Goal: Complete application form: Complete application form

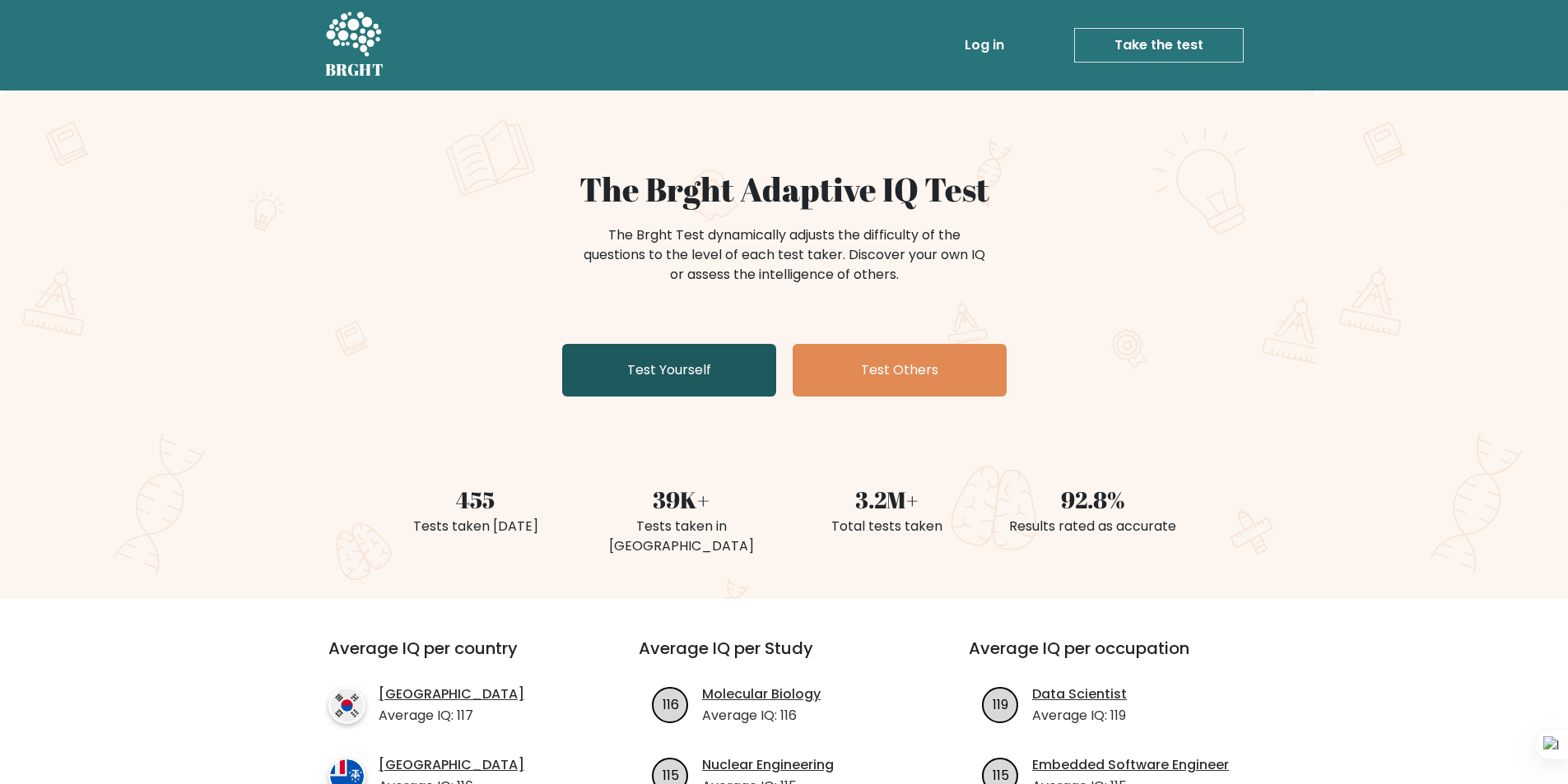
click at [657, 387] on link "Test Yourself" at bounding box center [669, 370] width 214 height 53
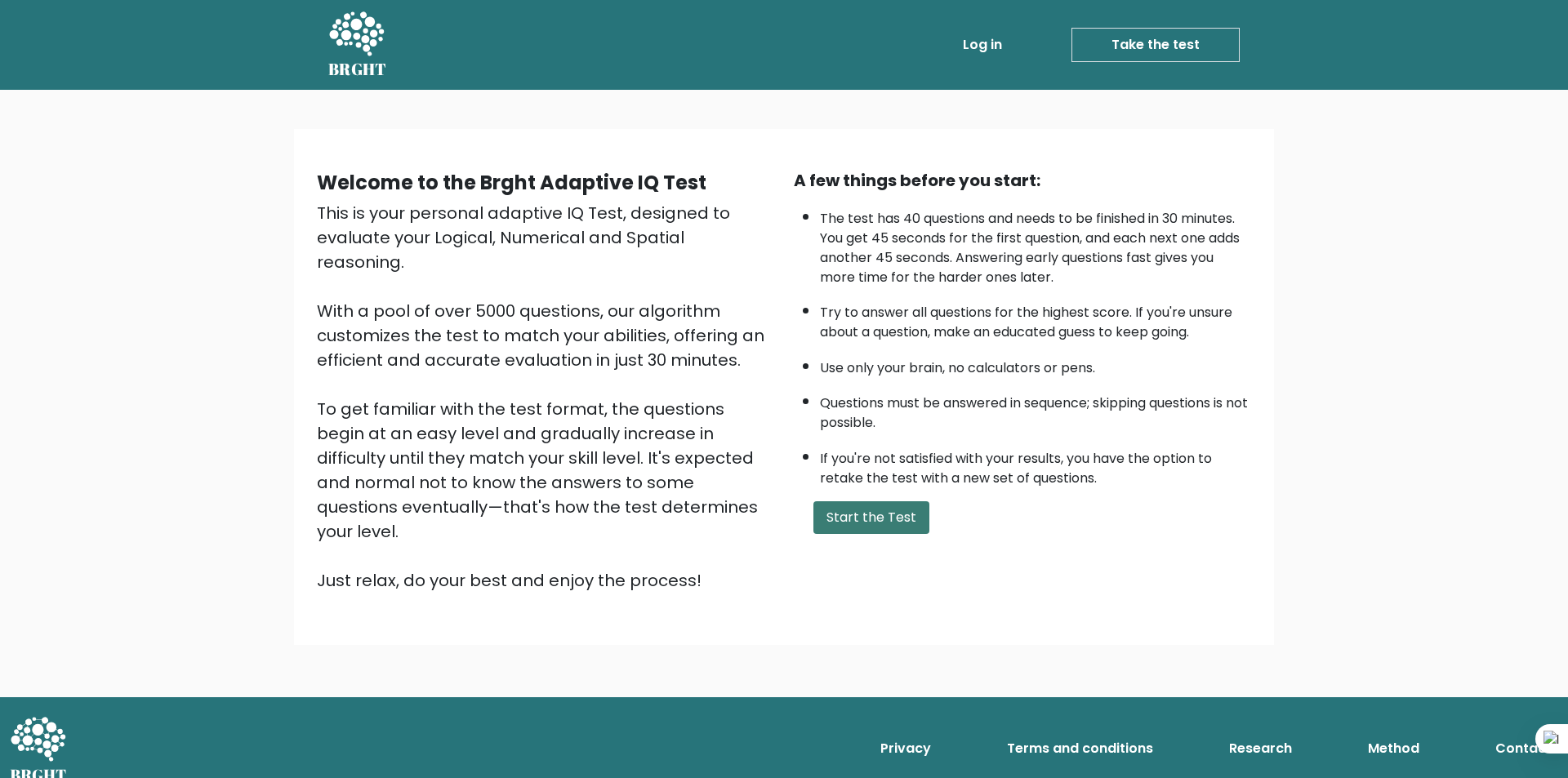
click at [867, 523] on button "Start the Test" at bounding box center [871, 517] width 116 height 32
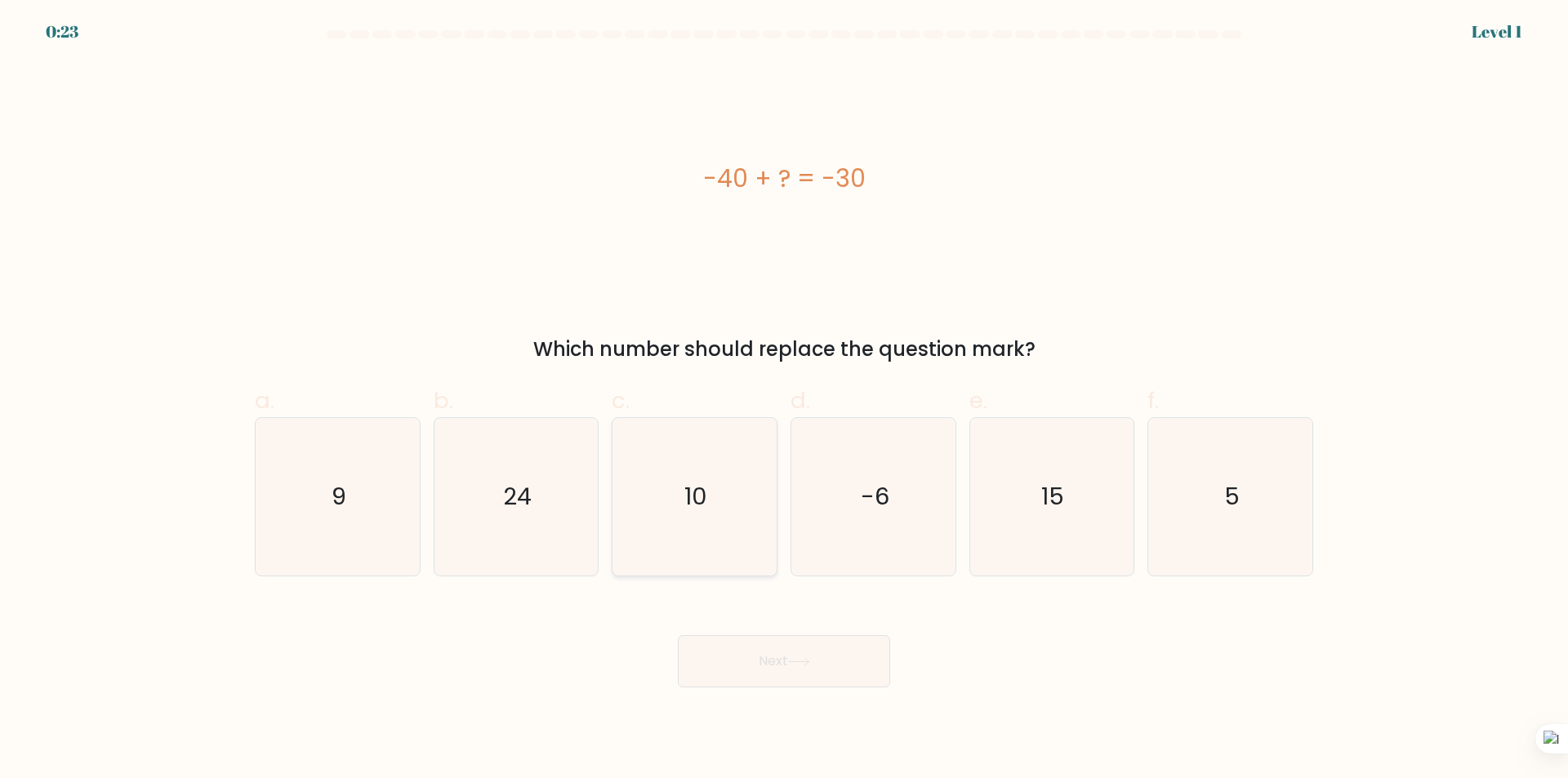
click at [720, 487] on icon "10" at bounding box center [694, 496] width 157 height 157
click at [784, 400] on input "c. 10" at bounding box center [784, 394] width 1 height 11
radio input "true"
click at [720, 487] on icon "10" at bounding box center [695, 497] width 156 height 156
click at [784, 400] on input "c. 10" at bounding box center [784, 394] width 1 height 11
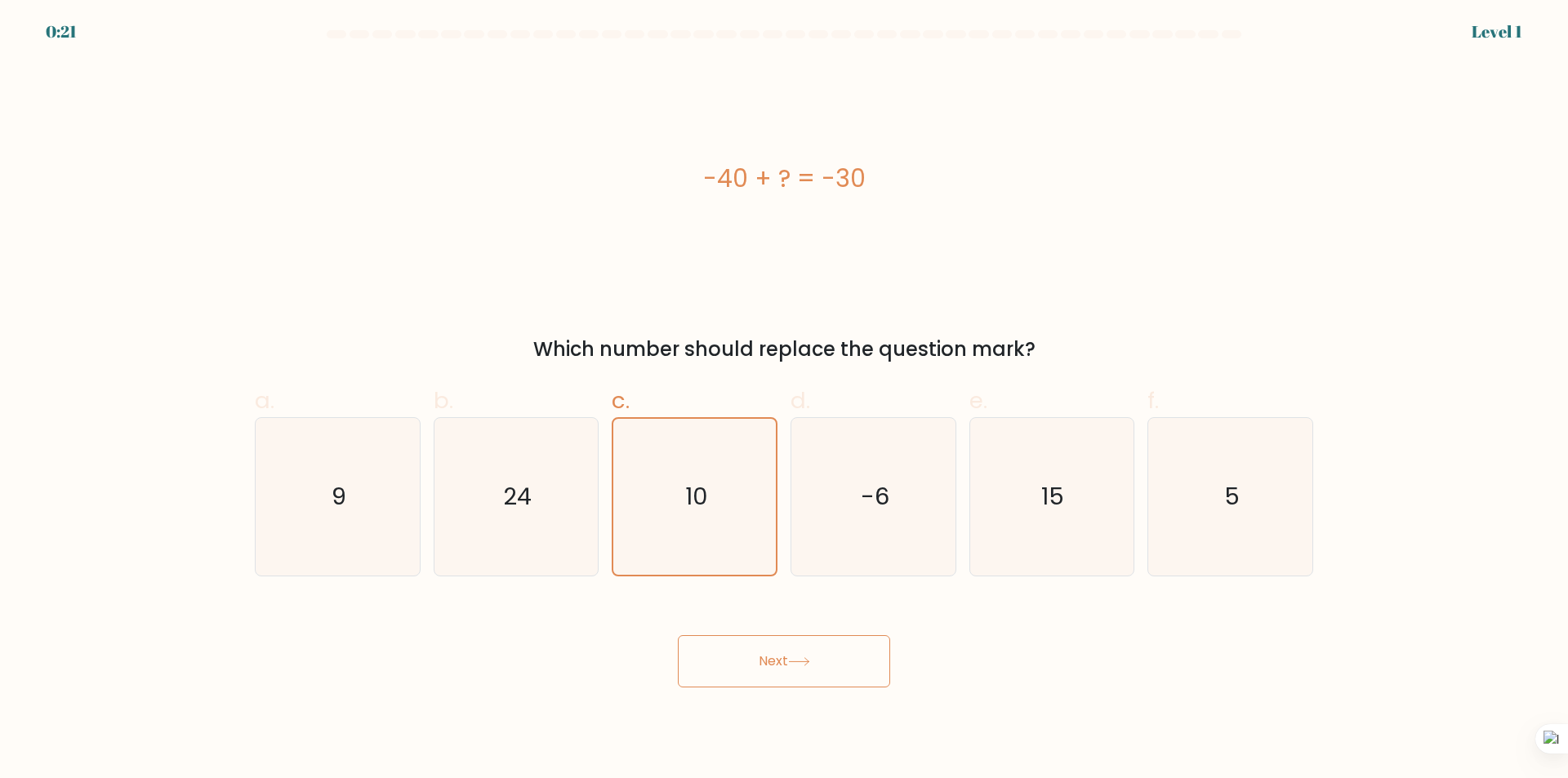
click at [786, 656] on button "Next" at bounding box center [784, 661] width 212 height 52
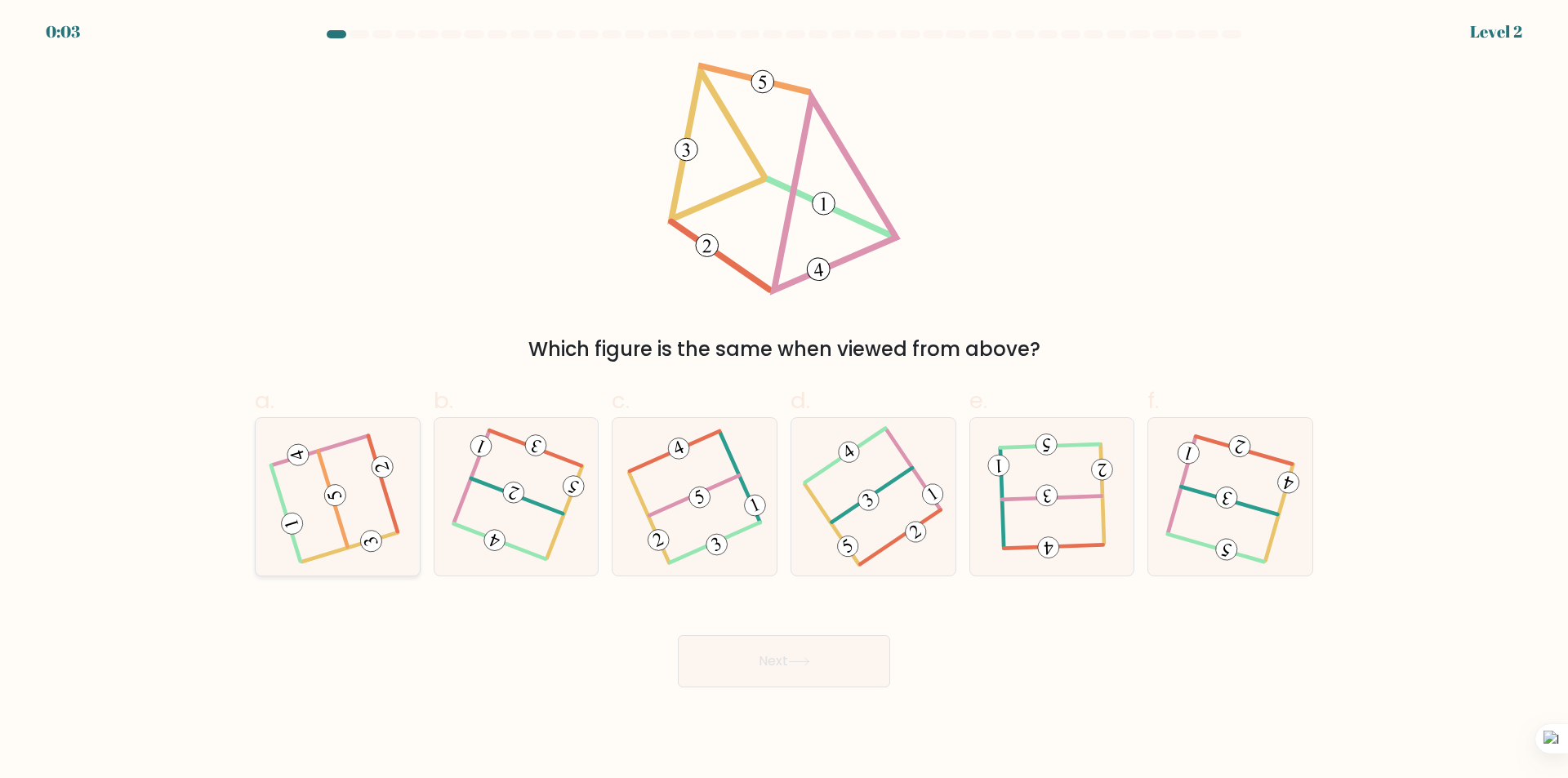
click at [356, 479] on icon at bounding box center [337, 497] width 126 height 126
click at [784, 400] on input "a." at bounding box center [784, 394] width 1 height 11
radio input "true"
click at [774, 649] on button "Next" at bounding box center [784, 661] width 212 height 52
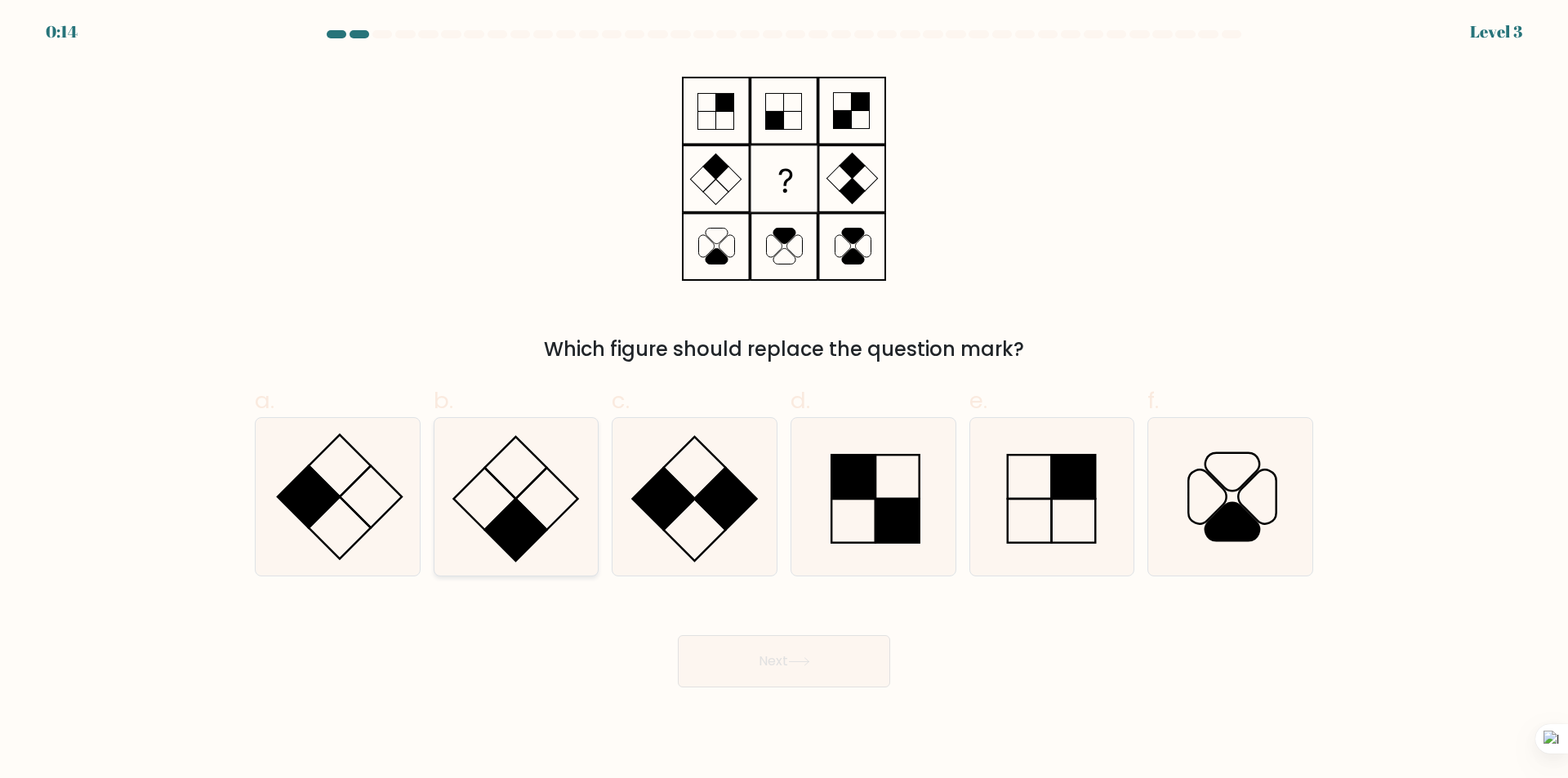
click at [495, 491] on icon at bounding box center [515, 496] width 157 height 157
click at [784, 400] on input "b." at bounding box center [784, 394] width 1 height 11
radio input "true"
click at [775, 653] on button "Next" at bounding box center [784, 661] width 212 height 52
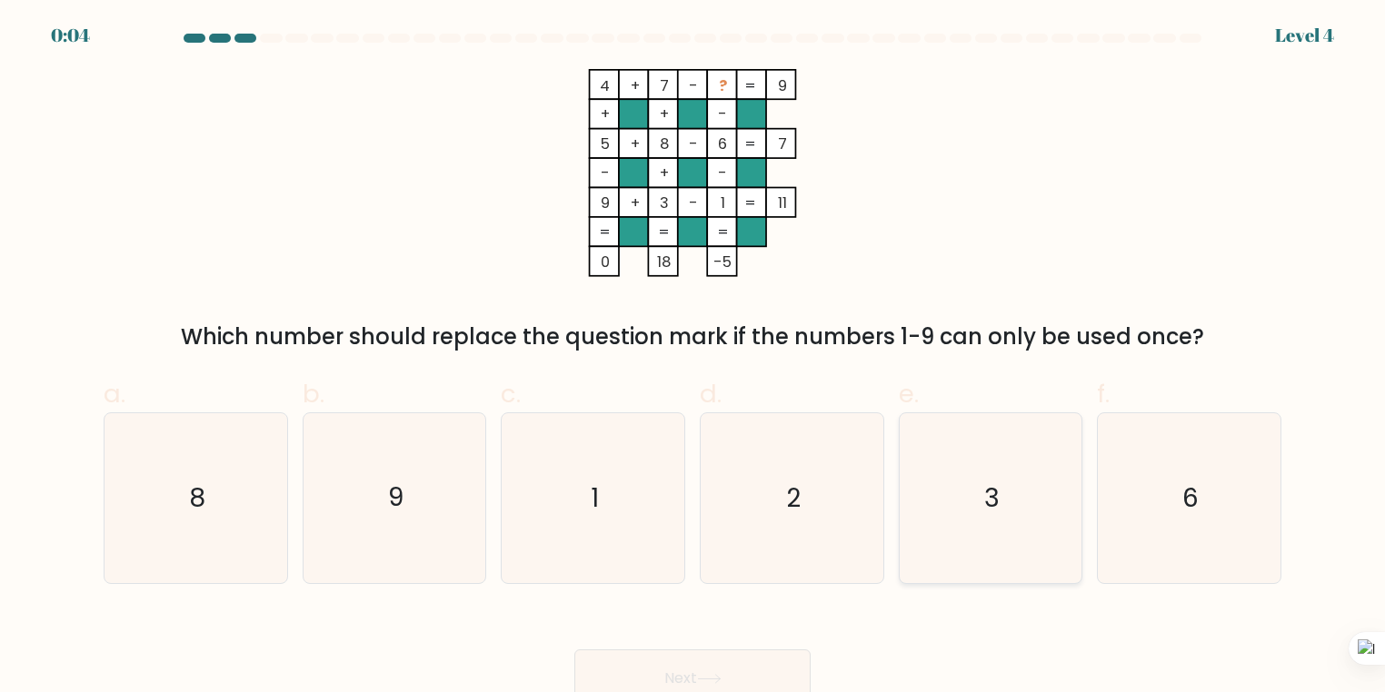
click at [970, 506] on icon "3" at bounding box center [990, 498] width 170 height 170
click at [693, 358] on input "e. 3" at bounding box center [692, 352] width 1 height 12
radio input "true"
click at [714, 665] on button "Next" at bounding box center [692, 679] width 236 height 58
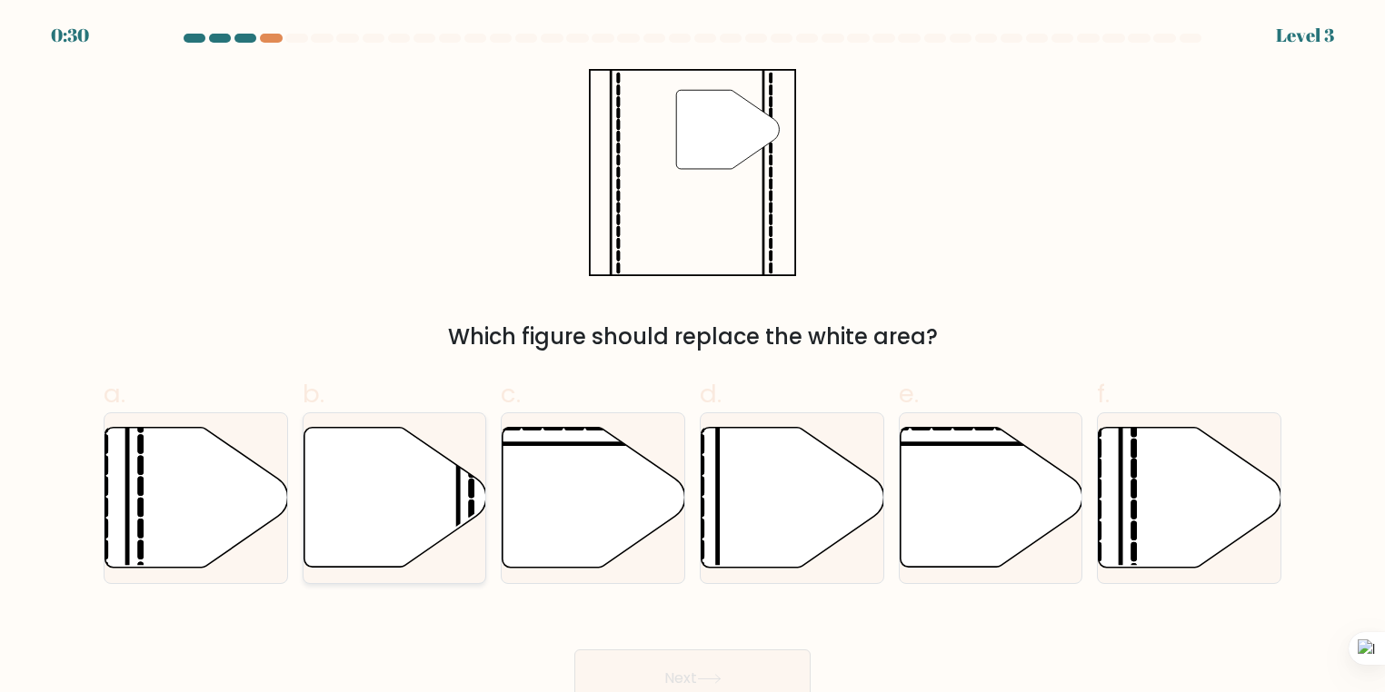
click at [429, 505] on icon at bounding box center [394, 498] width 183 height 140
click at [692, 358] on input "b." at bounding box center [692, 352] width 1 height 12
radio input "true"
click at [688, 669] on button "Next" at bounding box center [692, 679] width 236 height 58
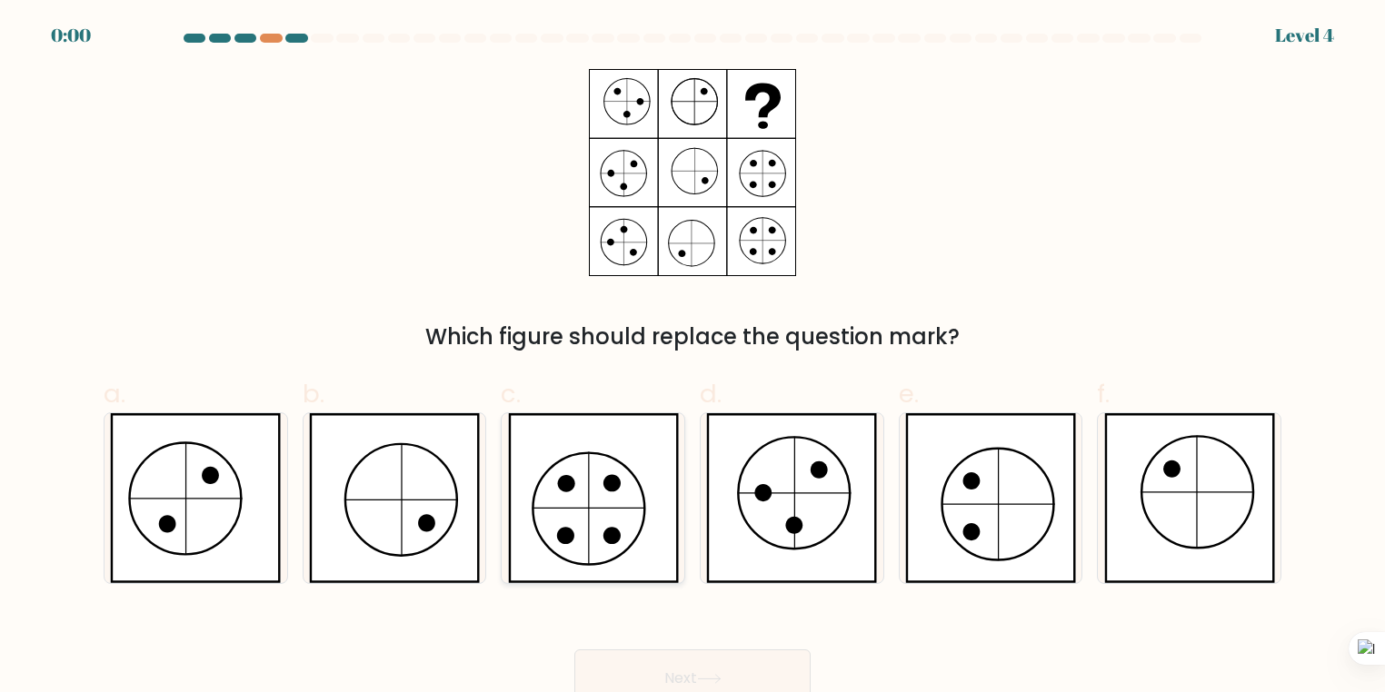
click at [574, 507] on icon at bounding box center [593, 498] width 171 height 170
click at [692, 358] on input "c." at bounding box center [692, 352] width 1 height 12
radio input "true"
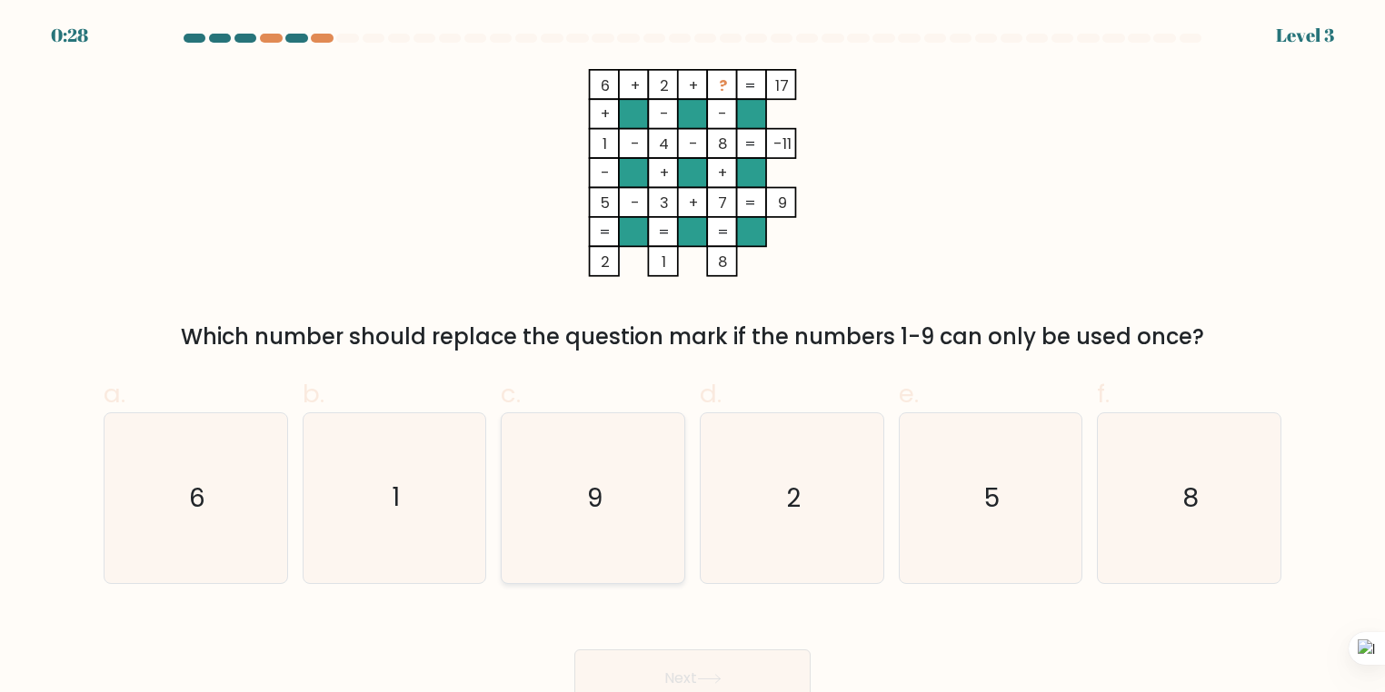
click at [613, 506] on icon "9" at bounding box center [593, 498] width 170 height 170
click at [692, 358] on input "c. 9" at bounding box center [692, 352] width 1 height 12
radio input "true"
click at [680, 677] on button "Next" at bounding box center [692, 679] width 236 height 58
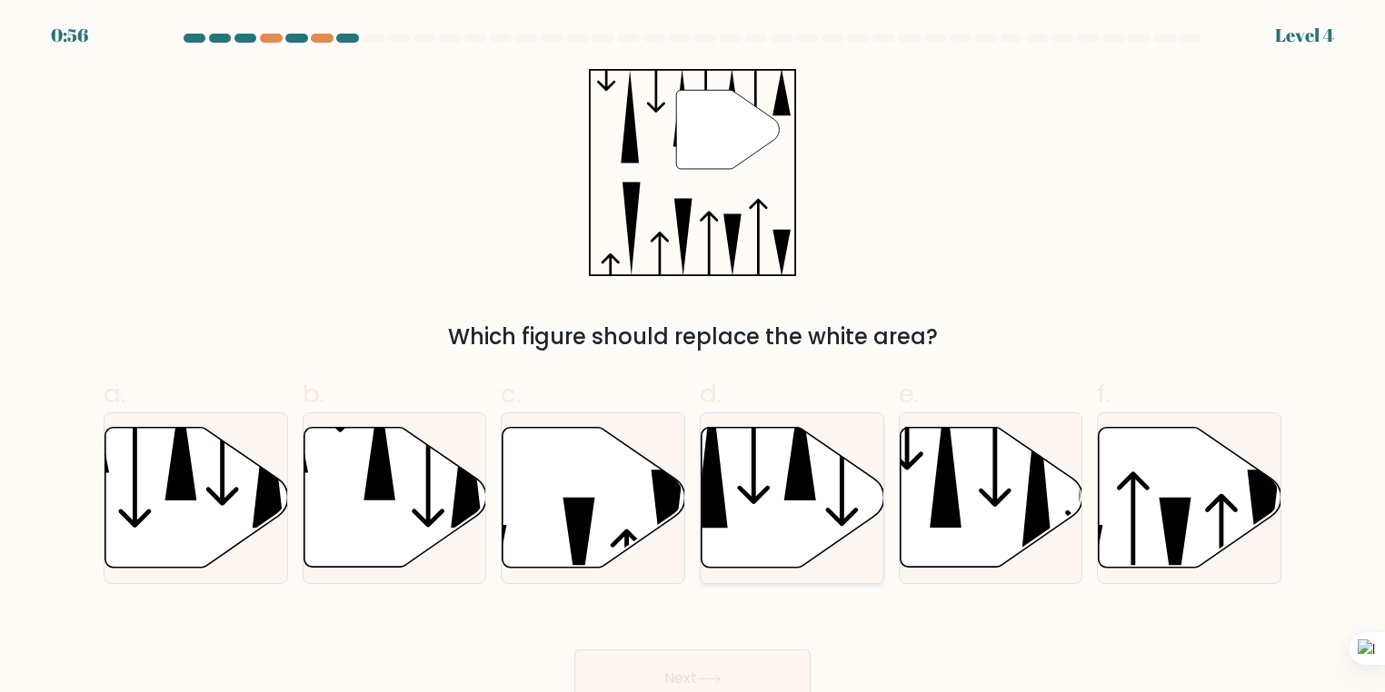
click at [768, 523] on icon at bounding box center [792, 498] width 183 height 140
click at [693, 358] on input "d." at bounding box center [692, 352] width 1 height 12
radio input "true"
click at [740, 668] on button "Next" at bounding box center [692, 679] width 236 height 58
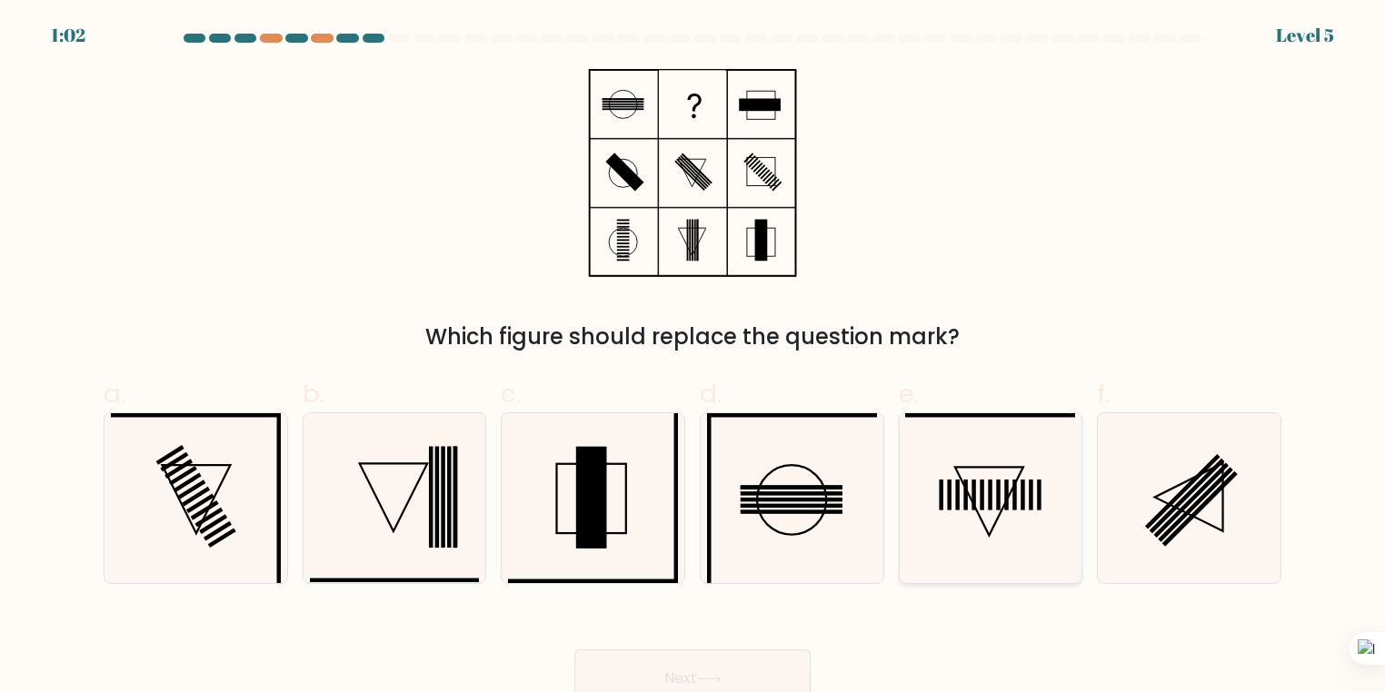
click at [1034, 487] on icon at bounding box center [990, 498] width 170 height 170
click at [693, 358] on input "e." at bounding box center [692, 352] width 1 height 12
radio input "true"
click at [753, 686] on button "Next" at bounding box center [692, 679] width 236 height 58
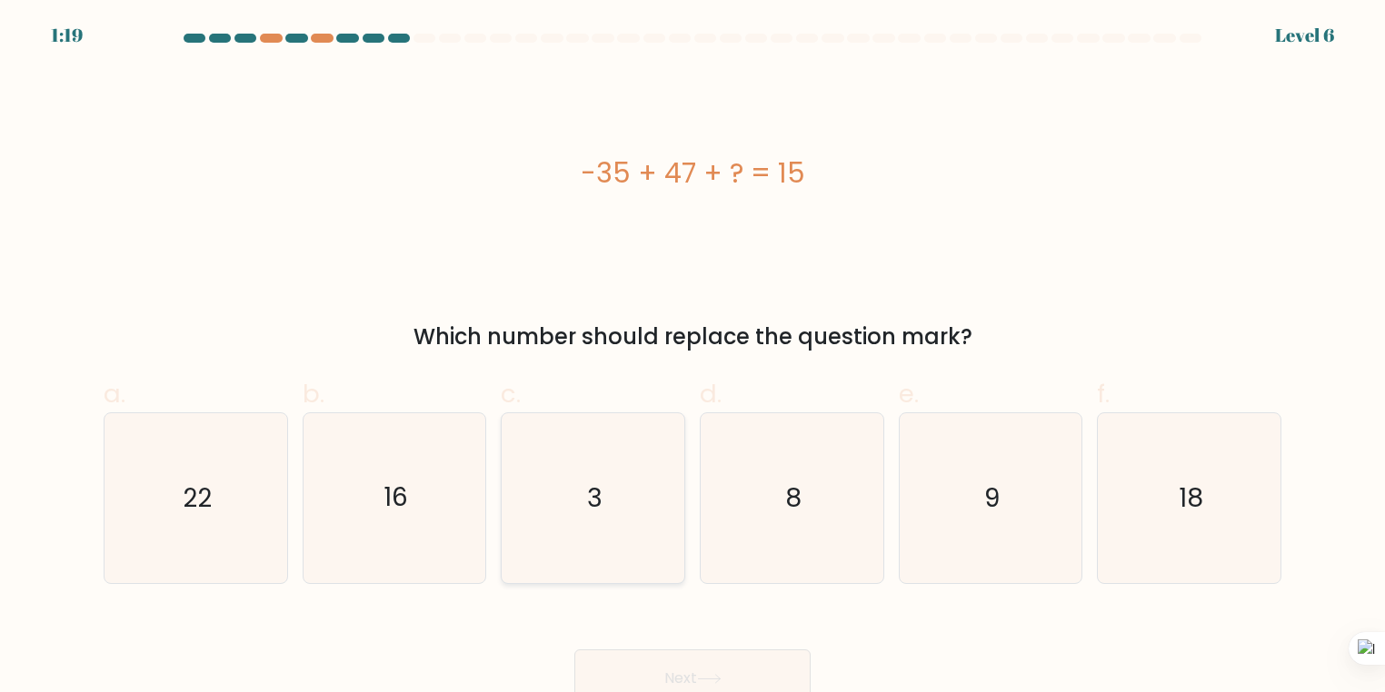
click at [602, 501] on text "3" at bounding box center [594, 498] width 15 height 35
click at [692, 358] on input "c. 3" at bounding box center [692, 352] width 1 height 12
radio input "true"
click at [744, 666] on button "Next" at bounding box center [692, 679] width 236 height 58
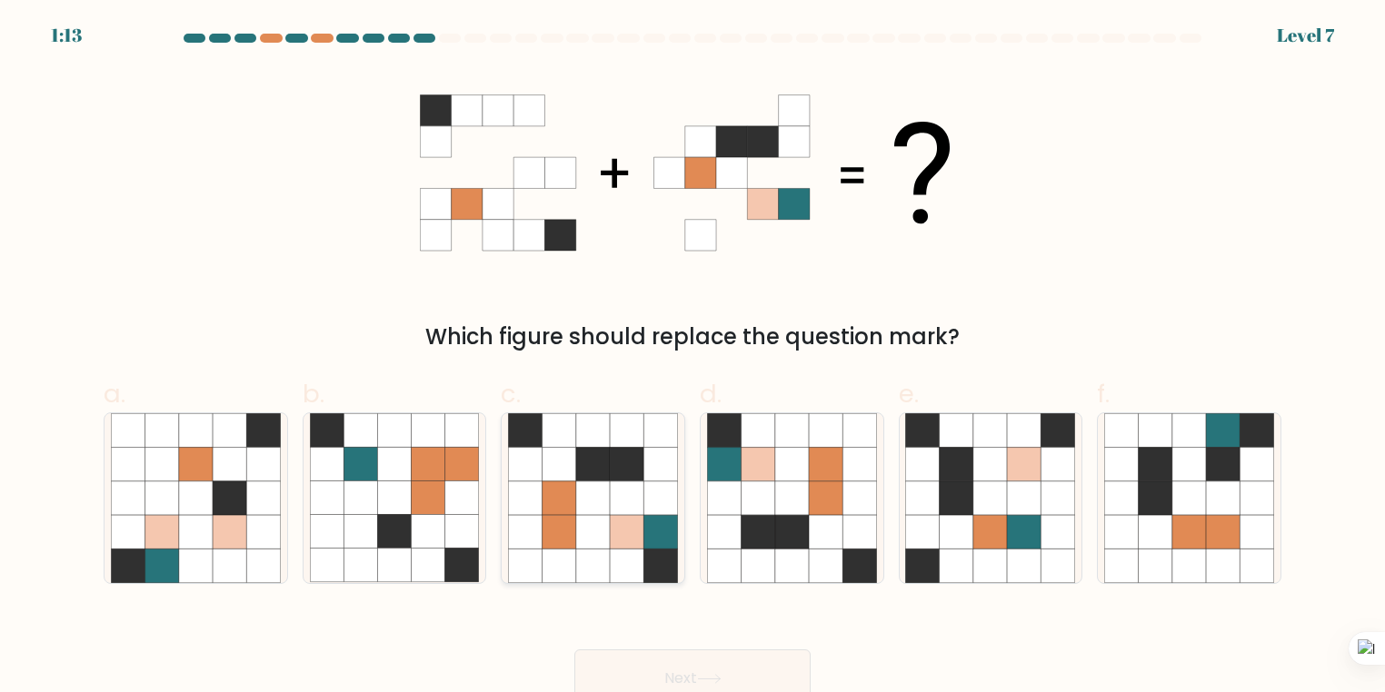
click at [619, 481] on icon at bounding box center [627, 465] width 34 height 34
click at [692, 358] on input "c." at bounding box center [692, 352] width 1 height 12
radio input "true"
click at [694, 676] on button "Next" at bounding box center [692, 679] width 236 height 58
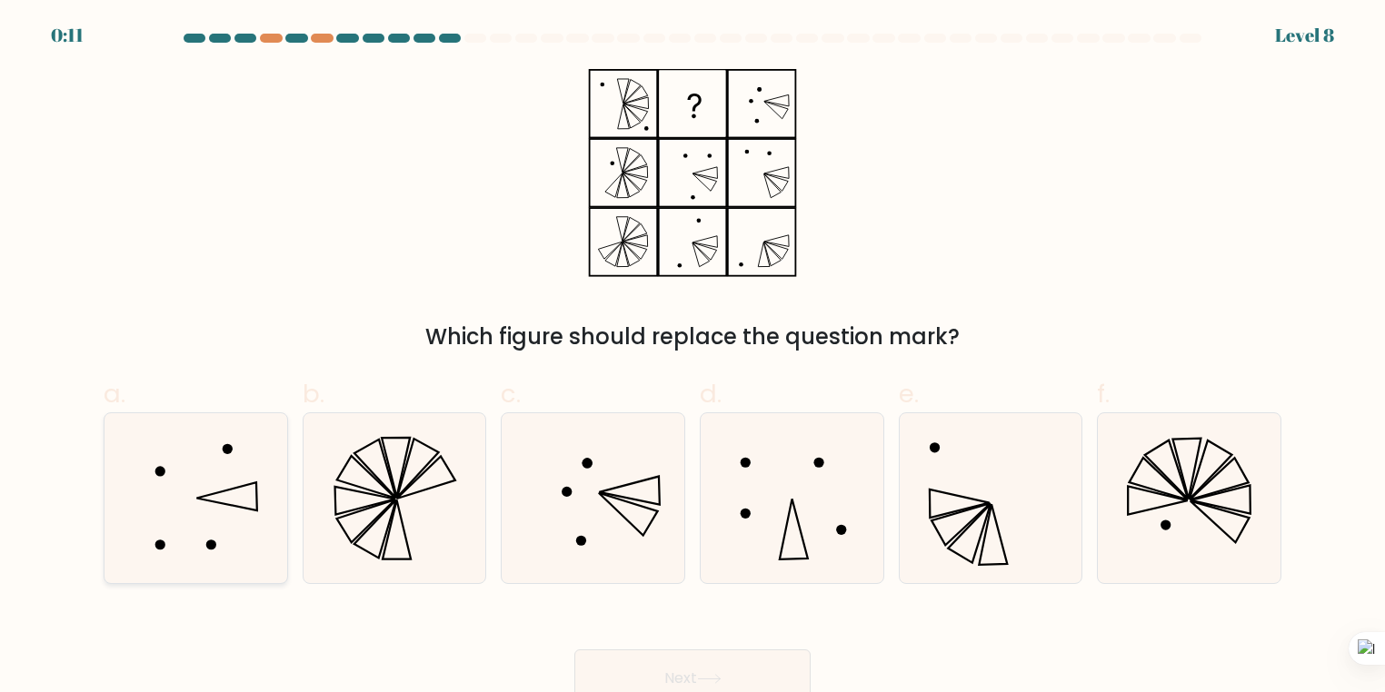
click at [262, 519] on icon at bounding box center [196, 498] width 170 height 170
click at [692, 358] on input "a." at bounding box center [692, 352] width 1 height 12
radio input "true"
click at [717, 675] on button "Next" at bounding box center [692, 679] width 236 height 58
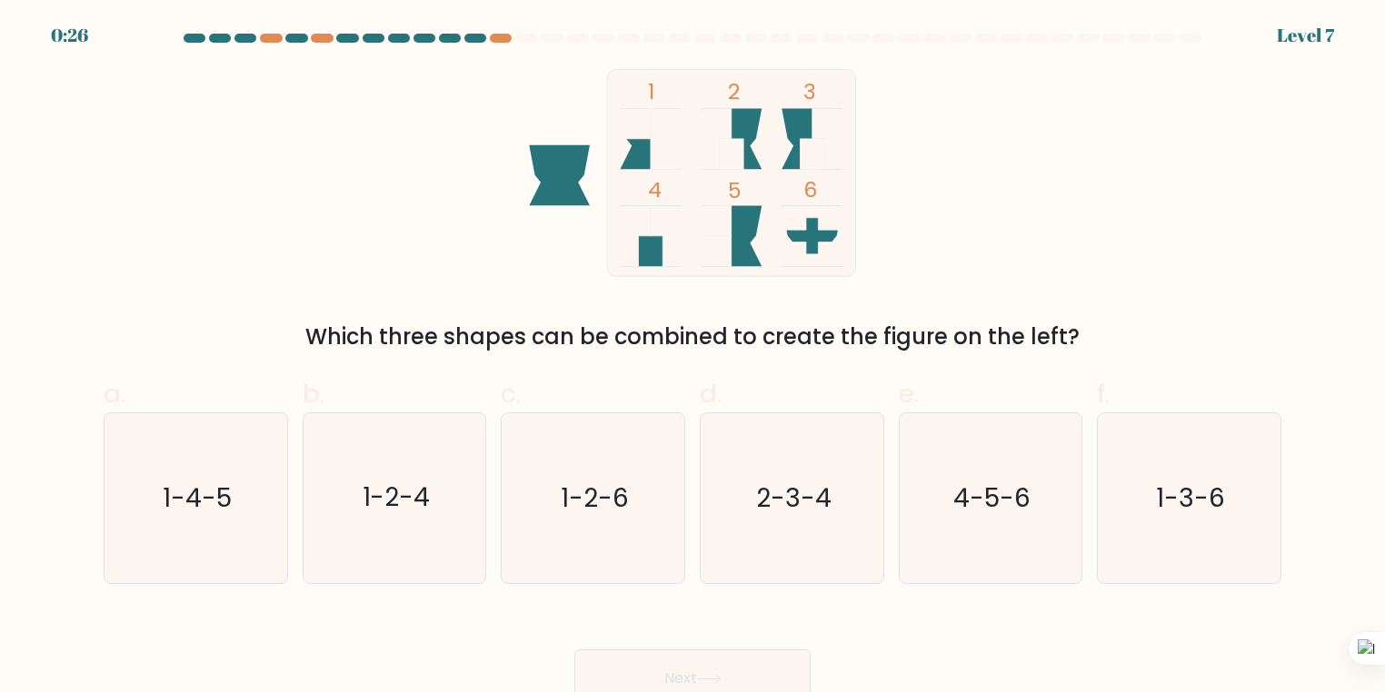
click at [765, 131] on rect at bounding box center [731, 172] width 248 height 207
click at [765, 142] on rect at bounding box center [731, 172] width 248 height 207
click at [811, 509] on text "2-3-4" at bounding box center [793, 498] width 75 height 35
click at [693, 358] on input "d. 2-3-4" at bounding box center [692, 352] width 1 height 12
radio input "true"
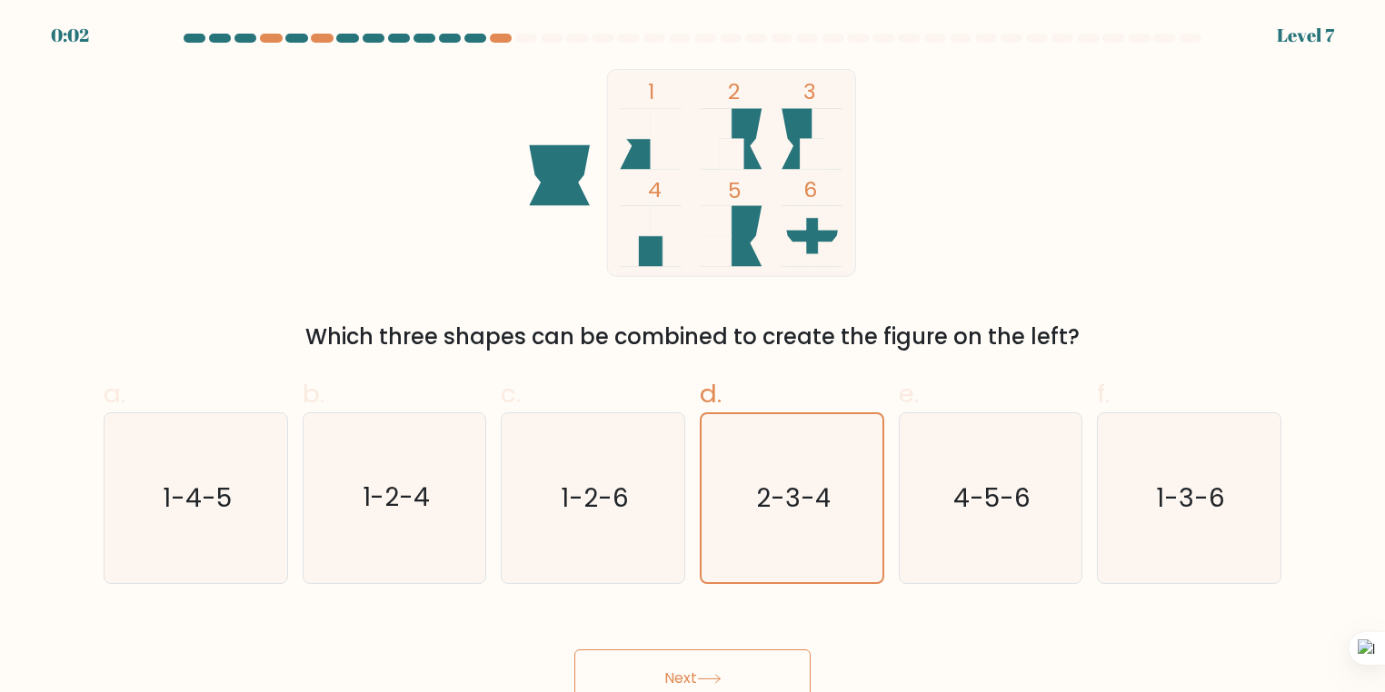
click at [773, 673] on button "Next" at bounding box center [692, 679] width 236 height 58
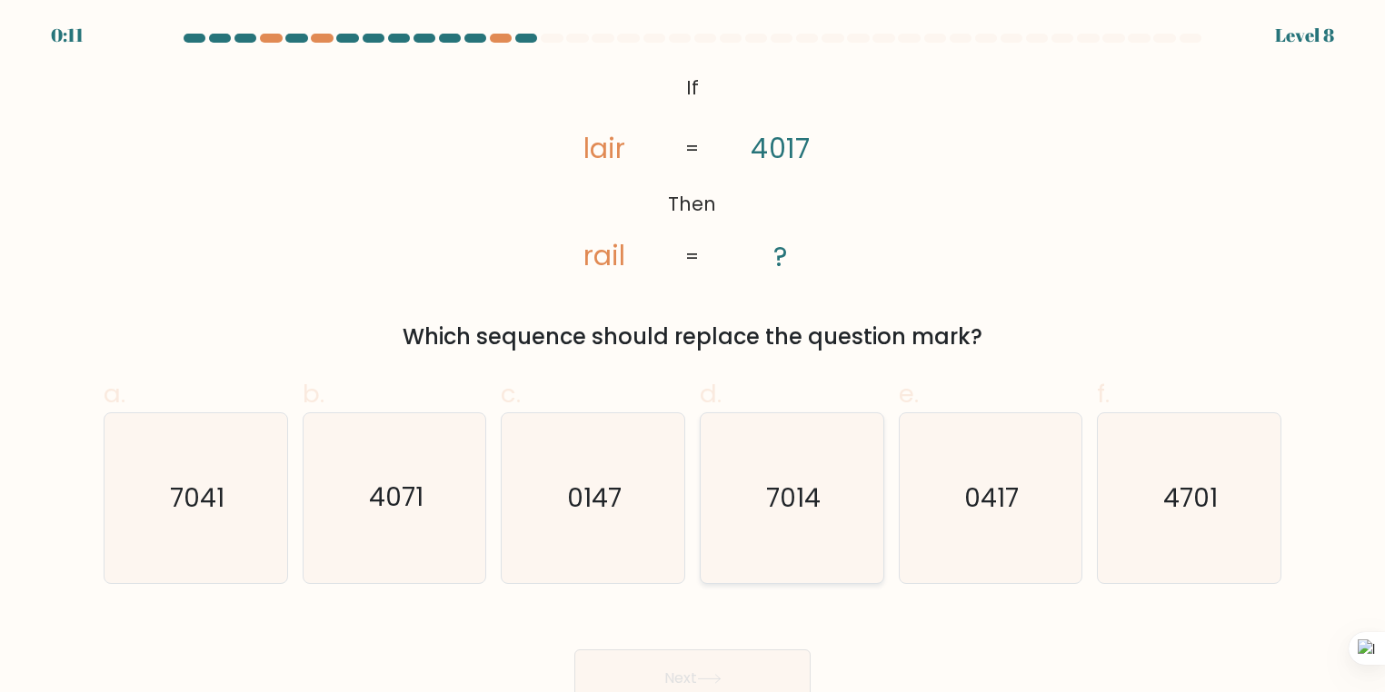
click at [806, 499] on text "7014" at bounding box center [793, 498] width 55 height 35
click at [693, 358] on input "d. 7014" at bounding box center [692, 352] width 1 height 12
radio input "true"
click at [766, 672] on button "Next" at bounding box center [692, 679] width 236 height 58
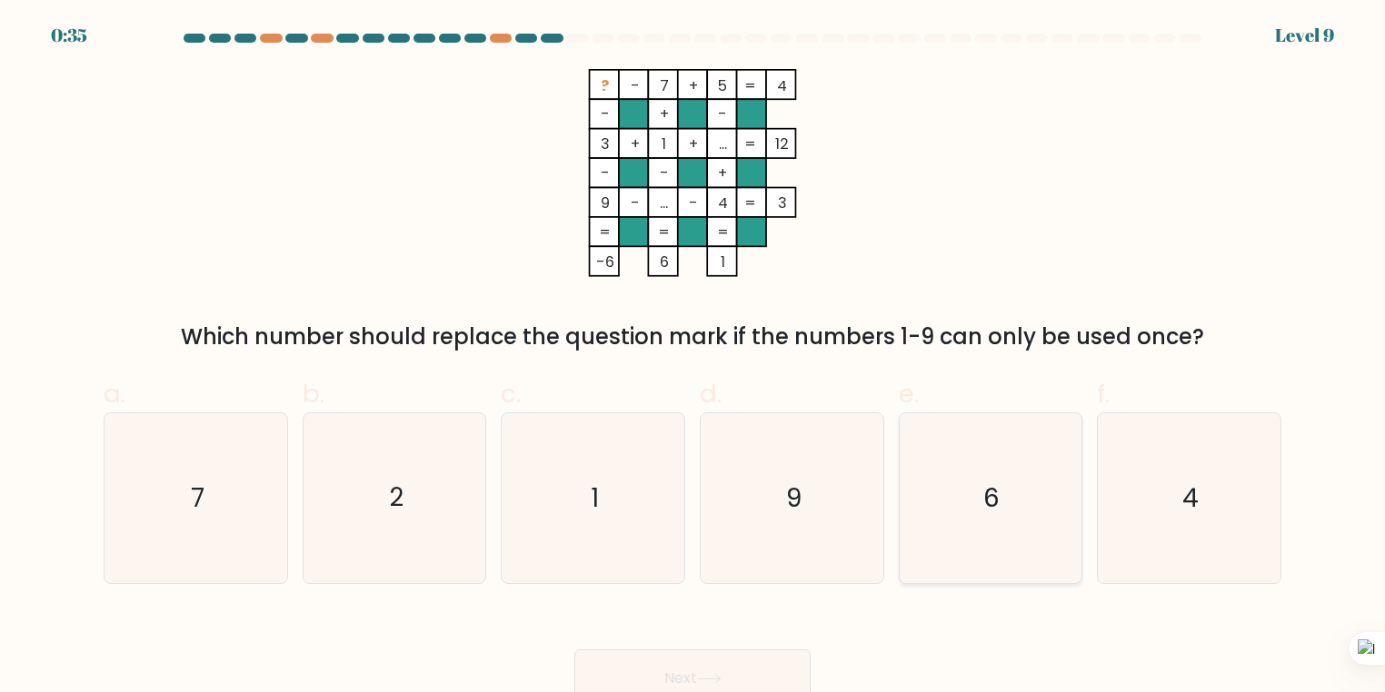
click at [964, 530] on icon "6" at bounding box center [990, 498] width 170 height 170
click at [693, 358] on input "e. 6" at bounding box center [692, 352] width 1 height 12
radio input "true"
click at [728, 683] on button "Next" at bounding box center [692, 679] width 236 height 58
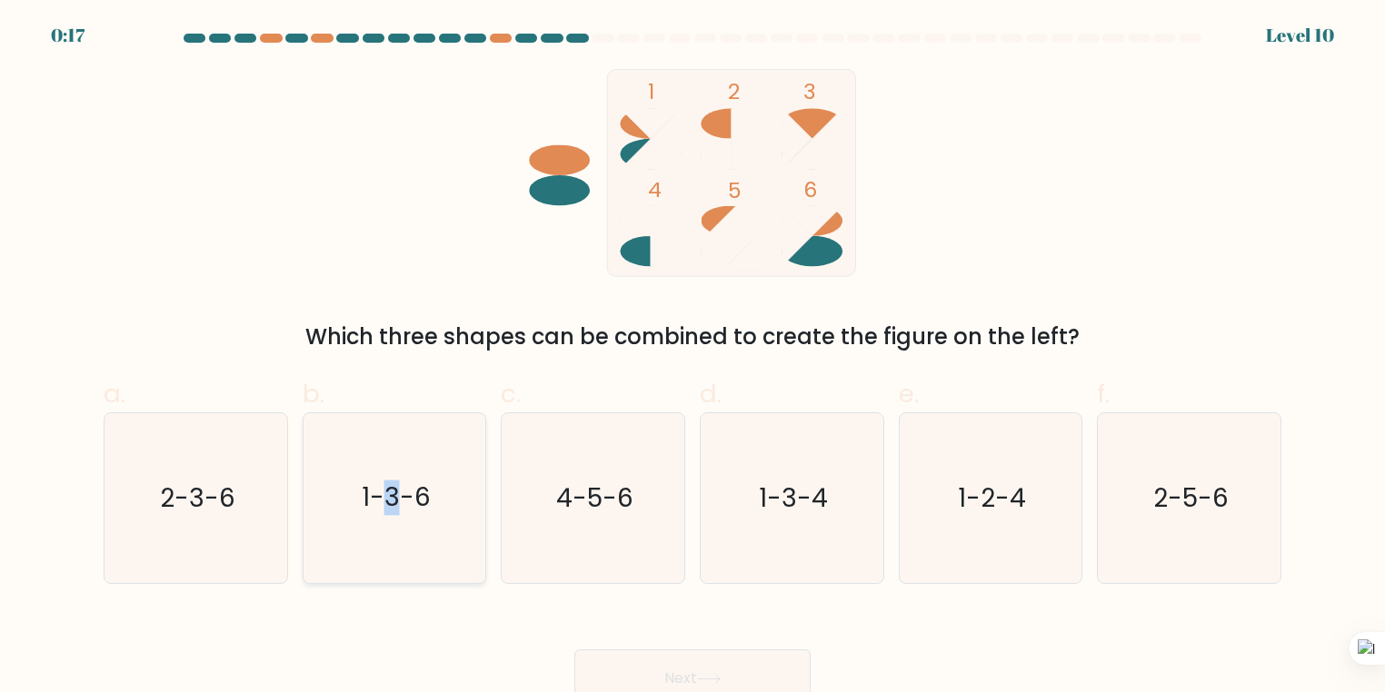
drag, startPoint x: 393, startPoint y: 492, endPoint x: 390, endPoint y: 502, distance: 10.4
click at [390, 493] on text "1-3-6" at bounding box center [396, 498] width 69 height 35
click at [432, 481] on icon "1-3-6" at bounding box center [395, 498] width 170 height 170
click at [692, 358] on input "b. 1-3-6" at bounding box center [692, 352] width 1 height 12
radio input "true"
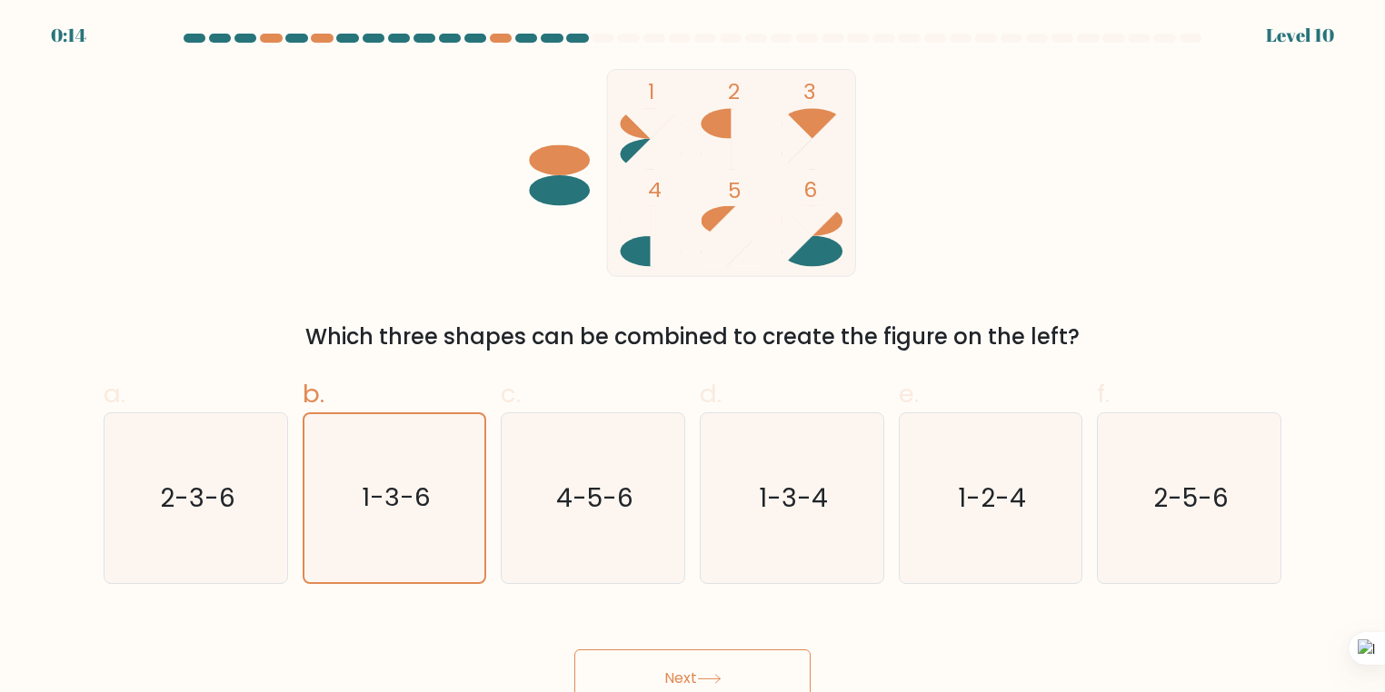
click at [724, 686] on button "Next" at bounding box center [692, 679] width 236 height 58
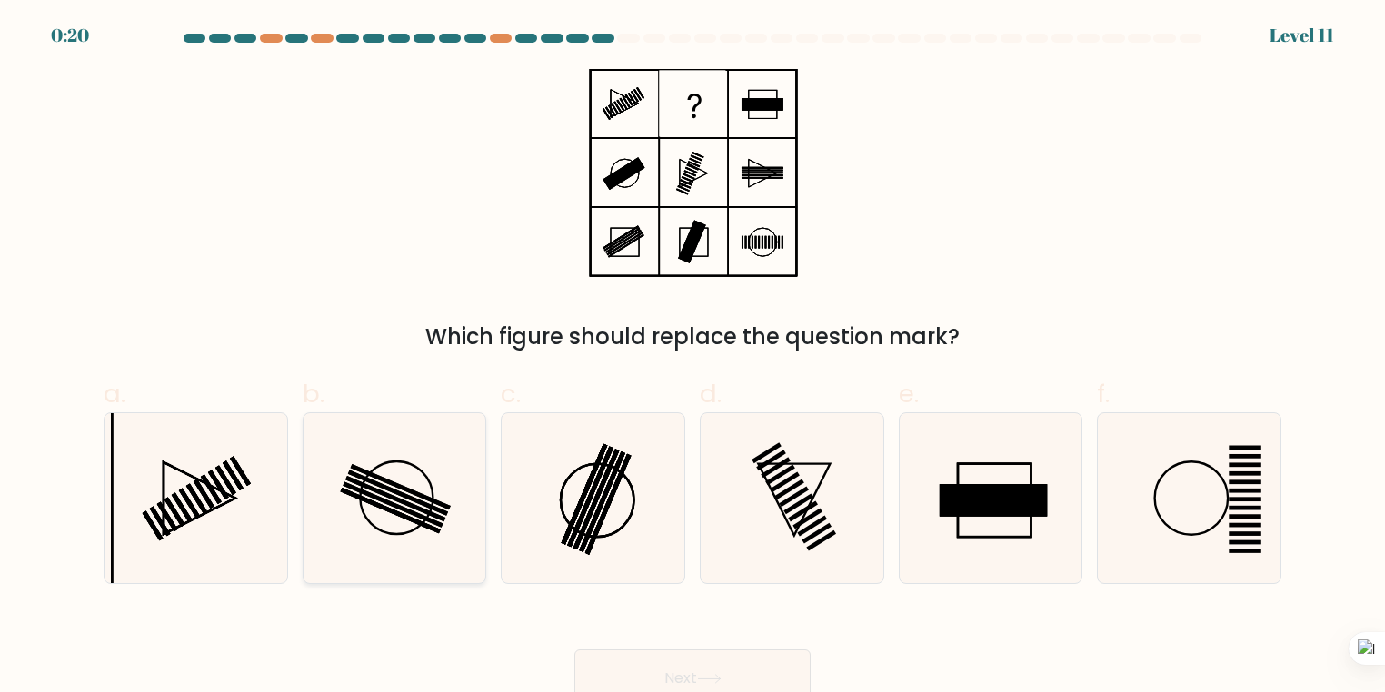
click at [433, 528] on rect at bounding box center [390, 511] width 101 height 46
click at [692, 358] on input "b." at bounding box center [692, 352] width 1 height 12
radio input "true"
click at [433, 528] on rect at bounding box center [391, 510] width 100 height 45
click at [692, 358] on input "b." at bounding box center [692, 352] width 1 height 12
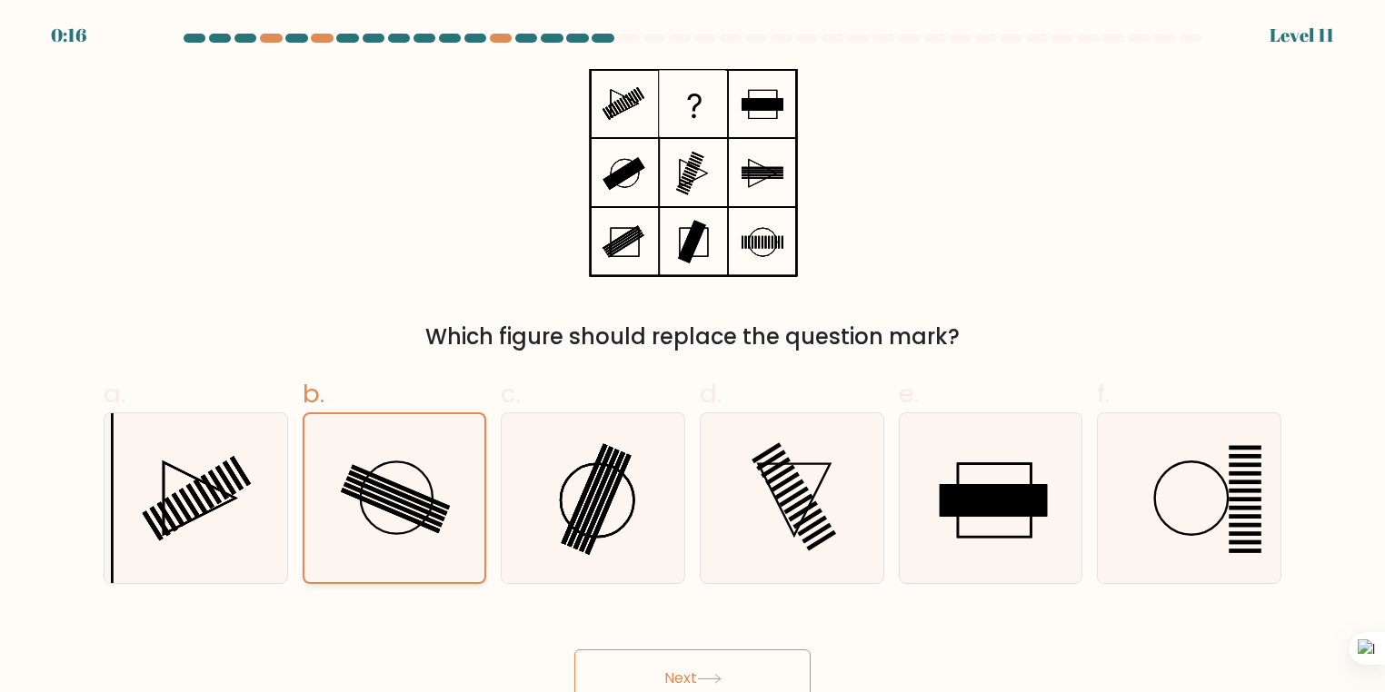
click at [433, 528] on rect at bounding box center [391, 510] width 100 height 45
click at [692, 358] on input "b." at bounding box center [692, 352] width 1 height 12
click at [660, 669] on button "Next" at bounding box center [692, 679] width 236 height 58
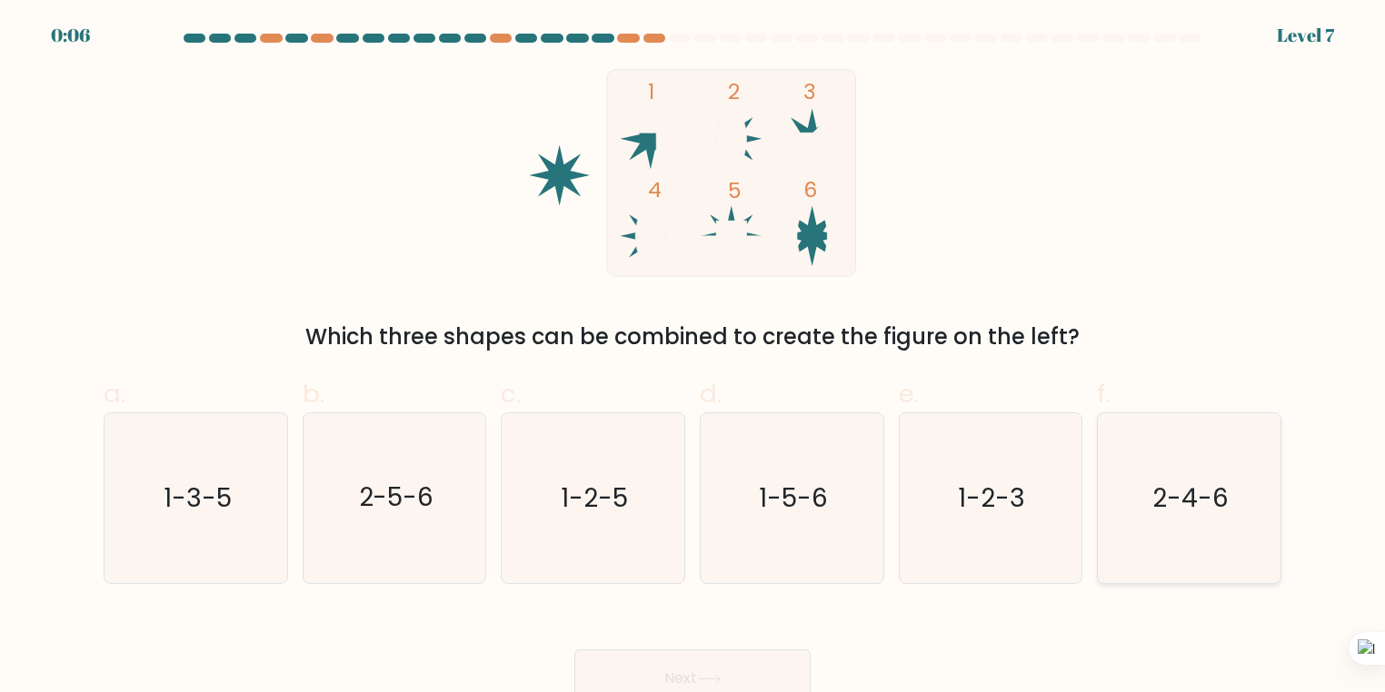
click at [1208, 501] on text "2-4-6" at bounding box center [1190, 498] width 76 height 35
click at [693, 358] on input "f. 2-4-6" at bounding box center [692, 352] width 1 height 12
radio input "true"
click at [735, 658] on button "Next" at bounding box center [692, 679] width 236 height 58
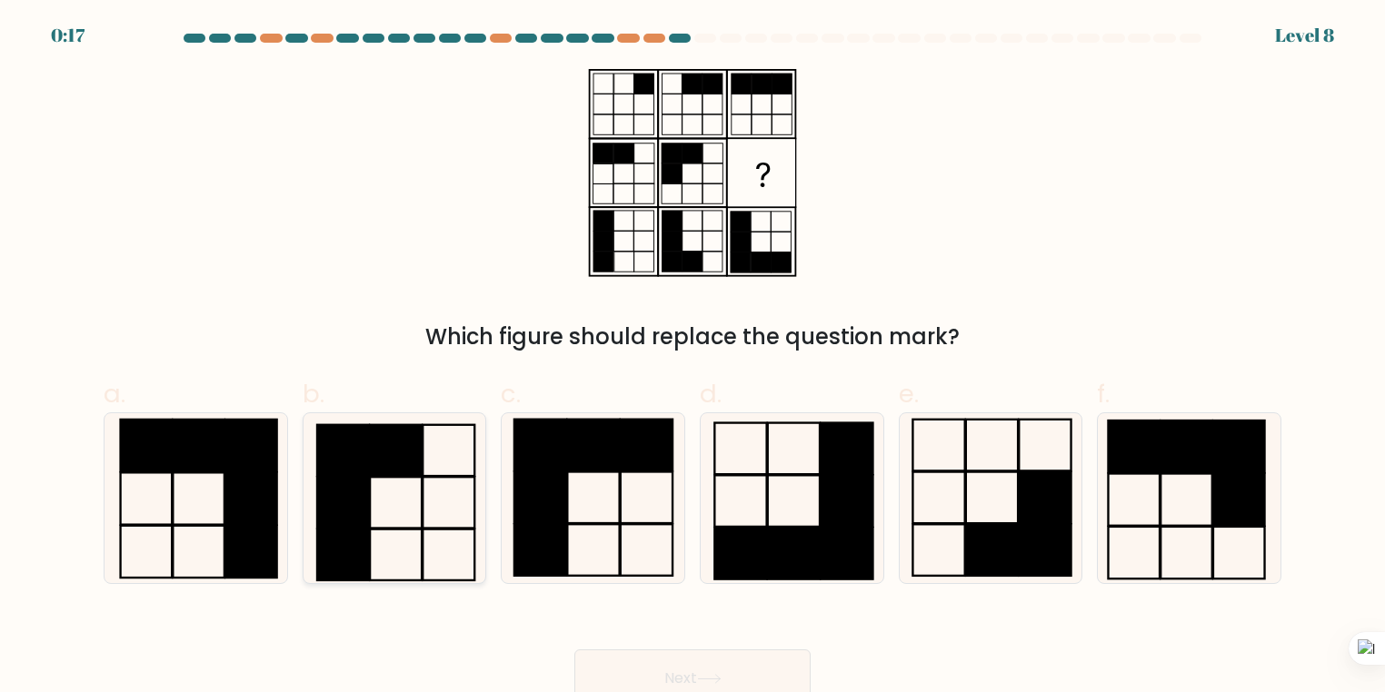
click at [362, 485] on rect at bounding box center [343, 503] width 52 height 52
click at [692, 358] on input "b." at bounding box center [692, 352] width 1 height 12
radio input "true"
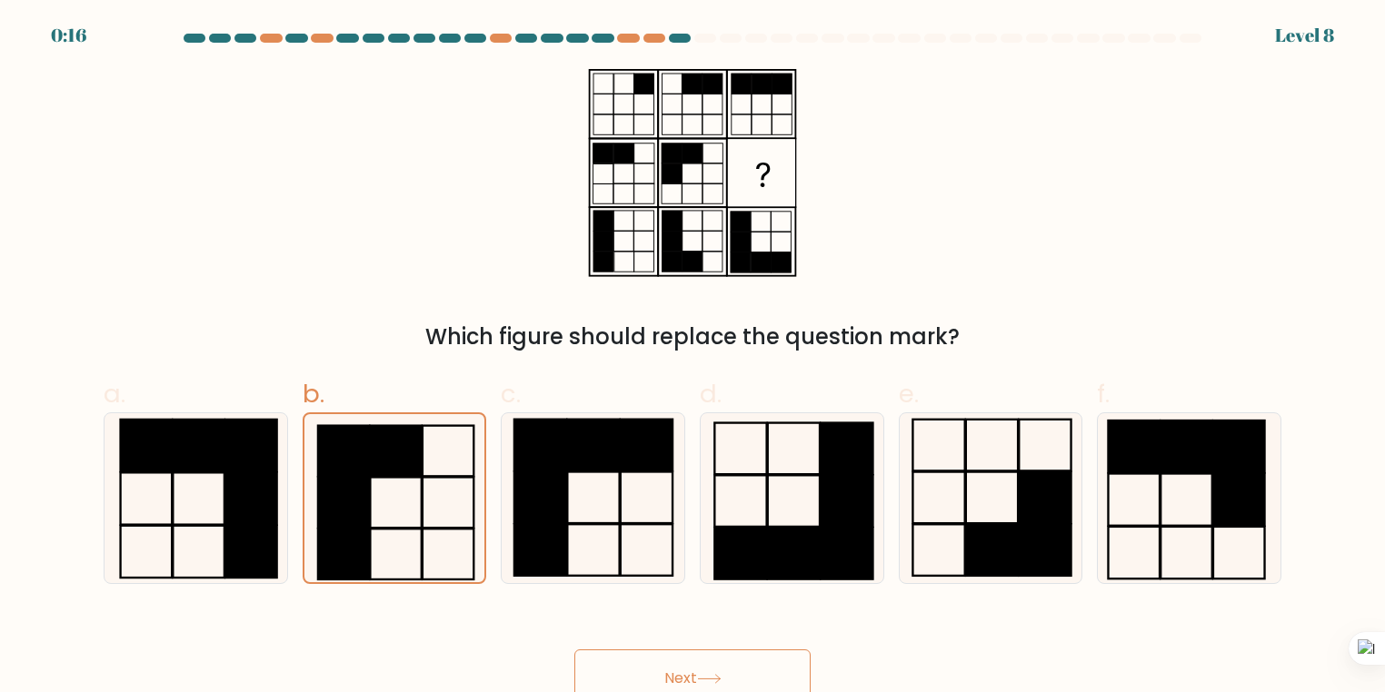
click at [751, 681] on button "Next" at bounding box center [692, 679] width 236 height 58
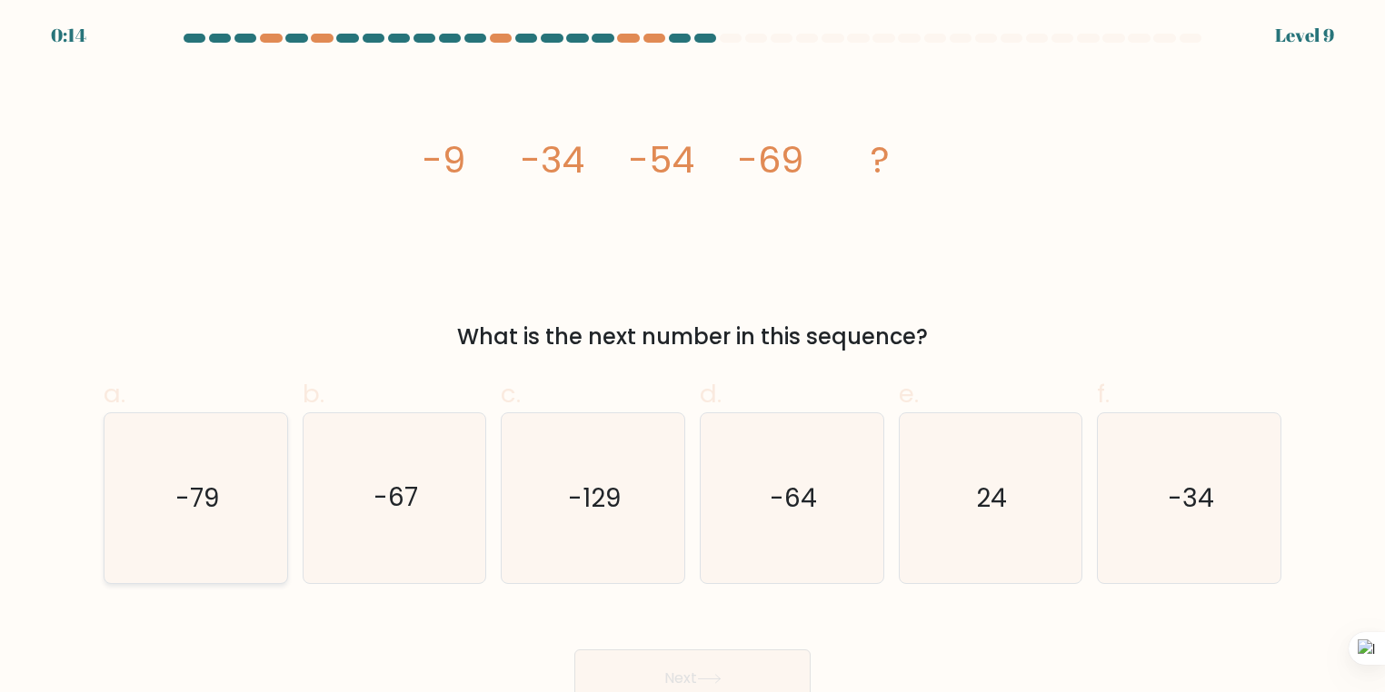
click at [224, 511] on icon "-79" at bounding box center [196, 498] width 170 height 170
click at [692, 358] on input "a. -79" at bounding box center [692, 352] width 1 height 12
radio input "true"
click at [742, 679] on button "Next" at bounding box center [692, 679] width 236 height 58
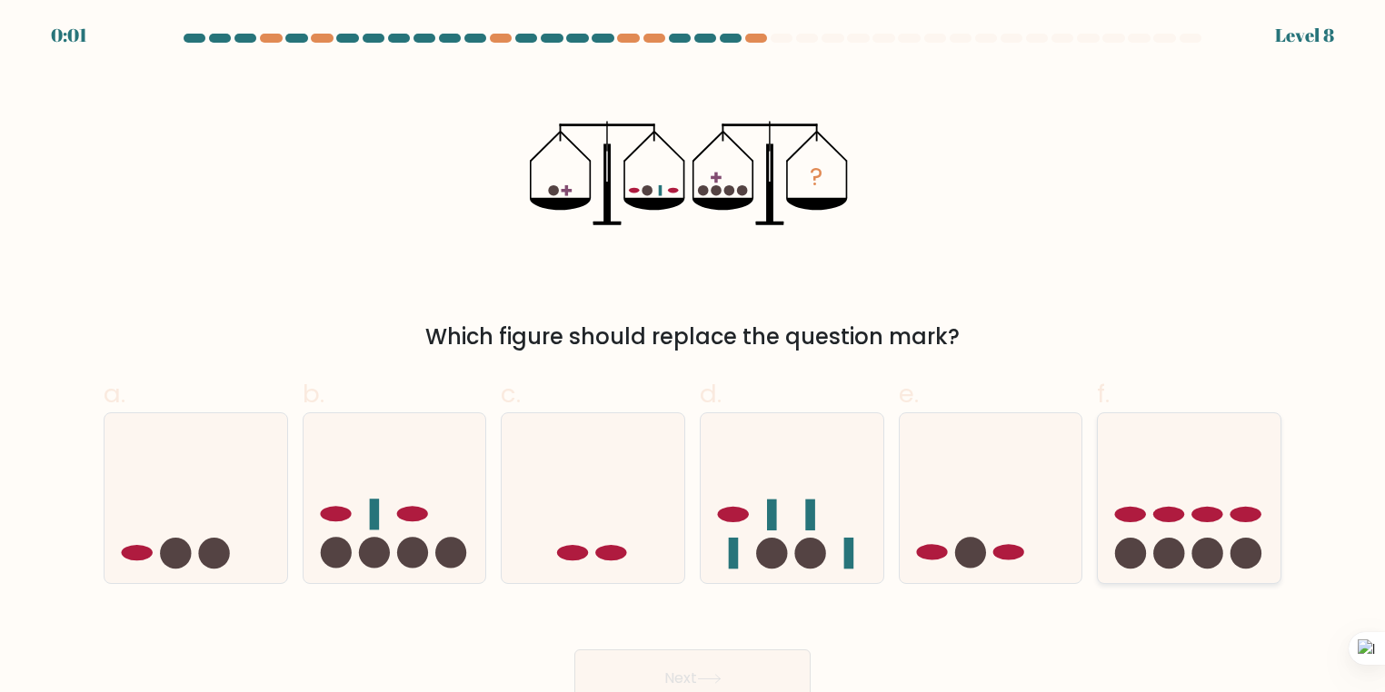
click at [1198, 538] on icon at bounding box center [1189, 498] width 183 height 151
click at [693, 358] on input "f." at bounding box center [692, 352] width 1 height 12
radio input "true"
click at [1198, 538] on icon at bounding box center [1189, 498] width 181 height 150
click at [693, 358] on input "f." at bounding box center [692, 352] width 1 height 12
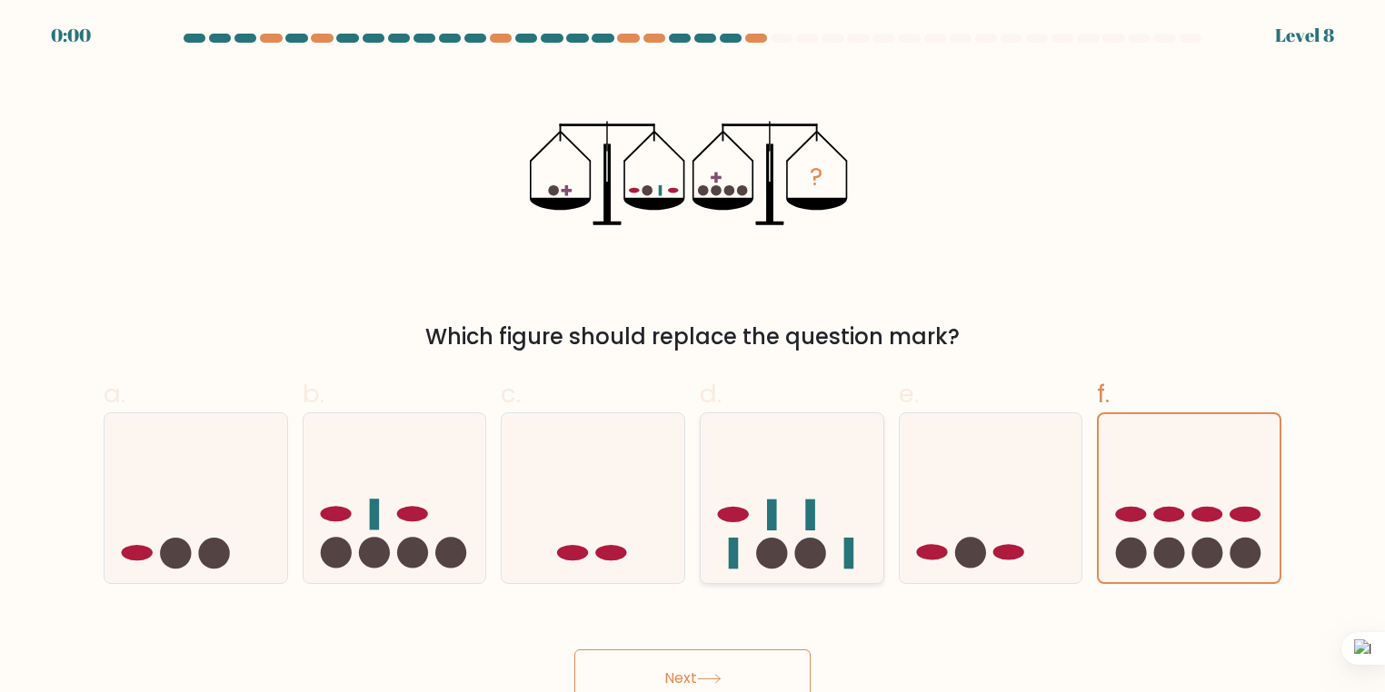
click at [838, 531] on icon at bounding box center [792, 498] width 183 height 151
click at [693, 358] on input "d." at bounding box center [692, 352] width 1 height 12
radio input "true"
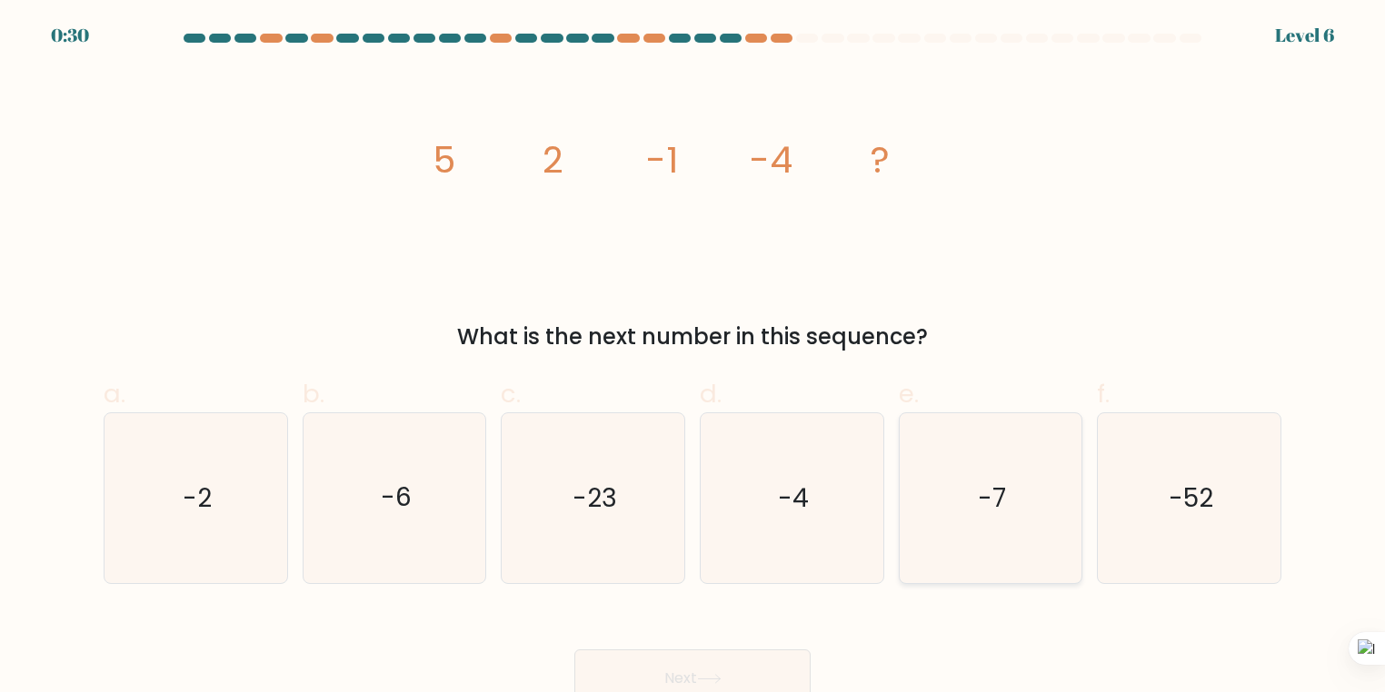
click at [985, 523] on icon "-7" at bounding box center [990, 498] width 170 height 170
click at [693, 358] on input "e. -7" at bounding box center [692, 352] width 1 height 12
radio input "true"
click at [774, 670] on button "Next" at bounding box center [692, 679] width 236 height 58
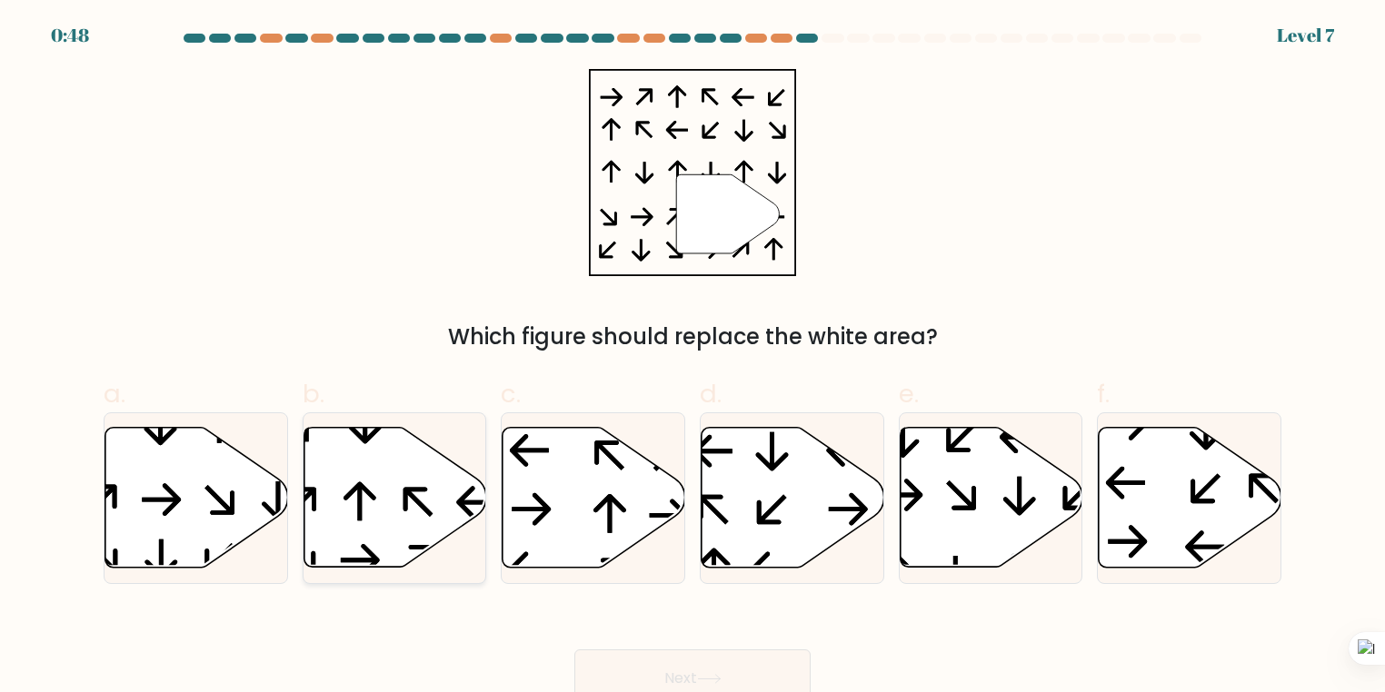
click at [386, 556] on icon at bounding box center [394, 498] width 183 height 140
click at [692, 358] on input "b." at bounding box center [692, 352] width 1 height 12
radio input "true"
click at [386, 556] on icon at bounding box center [394, 497] width 181 height 138
click at [692, 358] on input "b." at bounding box center [692, 352] width 1 height 12
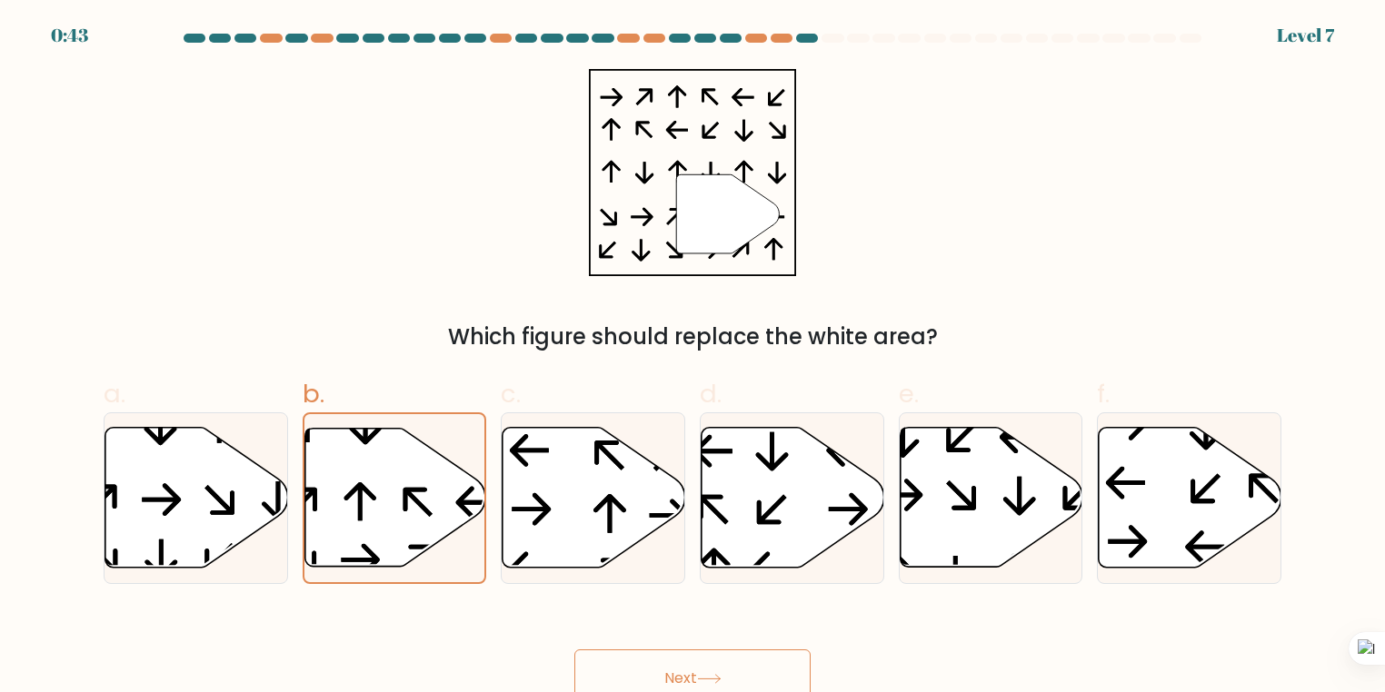
click at [640, 677] on button "Next" at bounding box center [692, 679] width 236 height 58
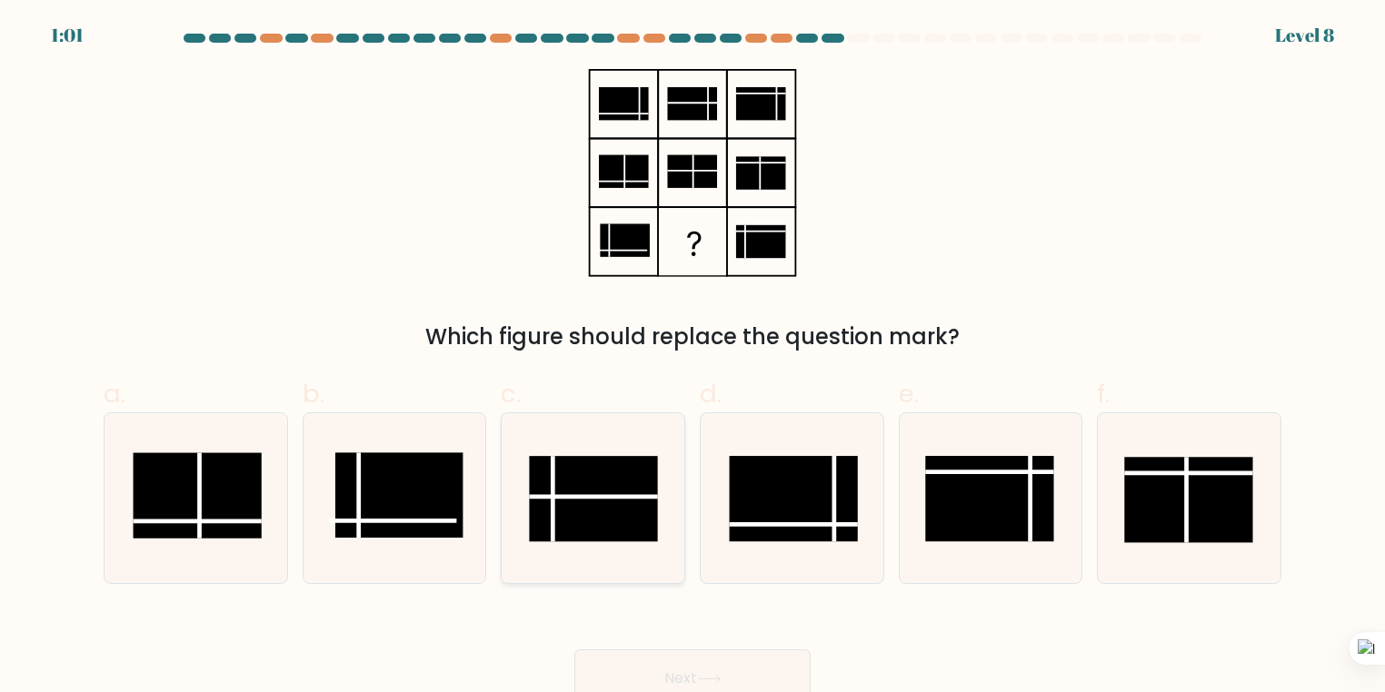
click at [632, 493] on rect at bounding box center [594, 498] width 128 height 85
click at [692, 358] on input "c." at bounding box center [692, 352] width 1 height 12
radio input "true"
click at [718, 680] on icon at bounding box center [709, 679] width 25 height 10
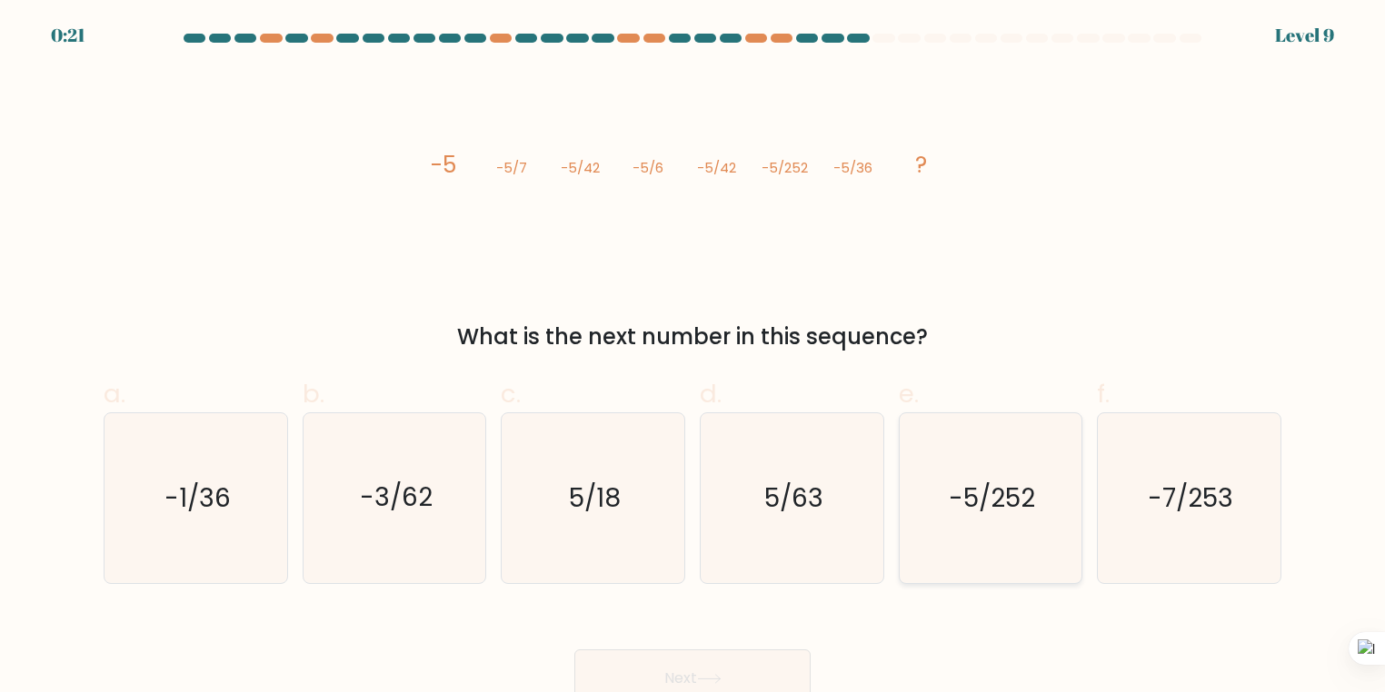
click at [967, 483] on text "-5/252" at bounding box center [992, 498] width 86 height 35
click at [693, 358] on input "e. -5/252" at bounding box center [692, 352] width 1 height 12
radio input "true"
click at [729, 669] on button "Next" at bounding box center [692, 679] width 236 height 58
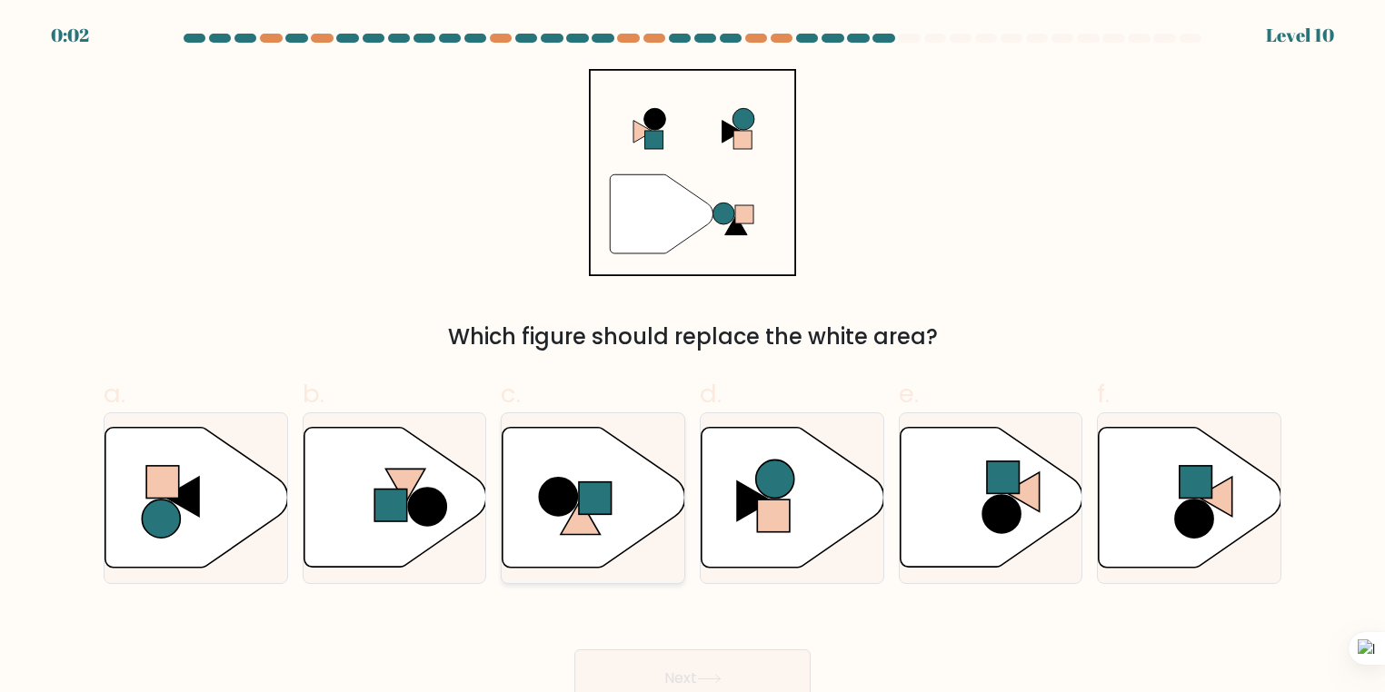
click at [619, 503] on icon at bounding box center [593, 498] width 183 height 140
click at [692, 358] on input "c." at bounding box center [692, 352] width 1 height 12
radio input "true"
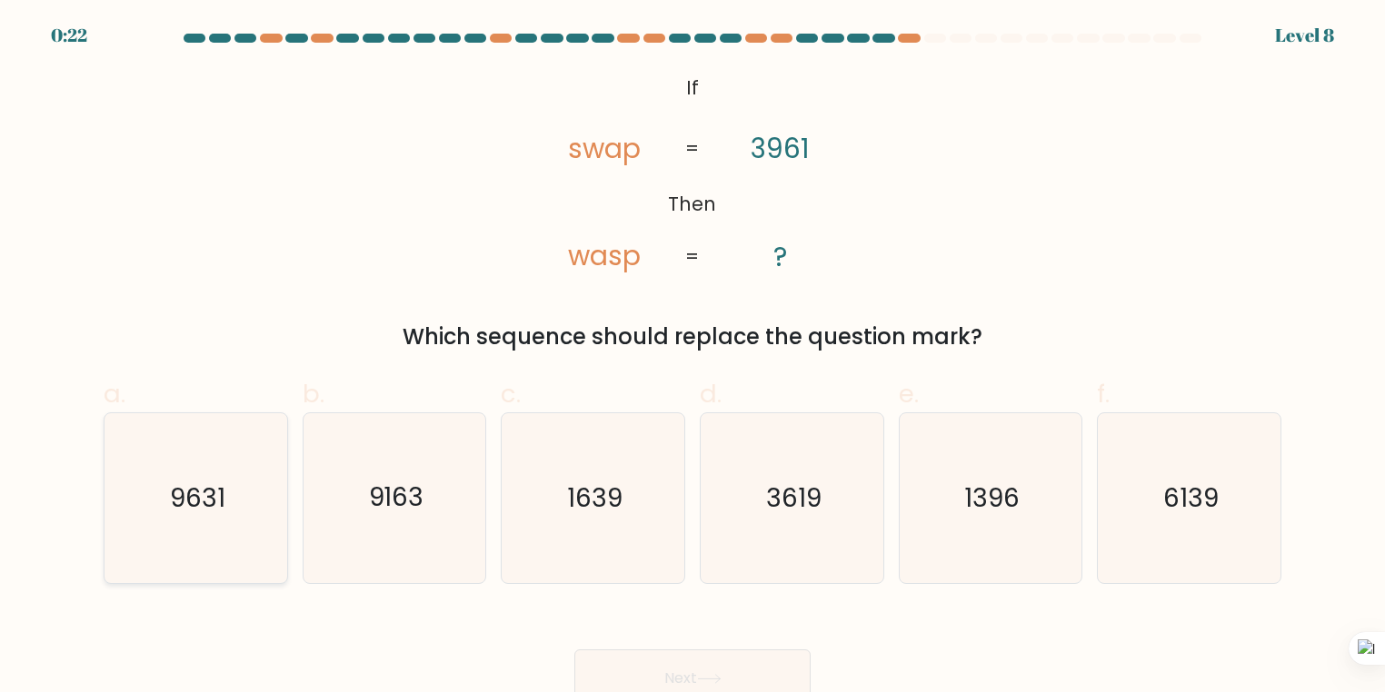
click at [144, 498] on icon "9631" at bounding box center [196, 498] width 170 height 170
click at [692, 358] on input "a. 9631" at bounding box center [692, 352] width 1 height 12
radio input "true"
click at [686, 685] on button "Next" at bounding box center [692, 679] width 236 height 58
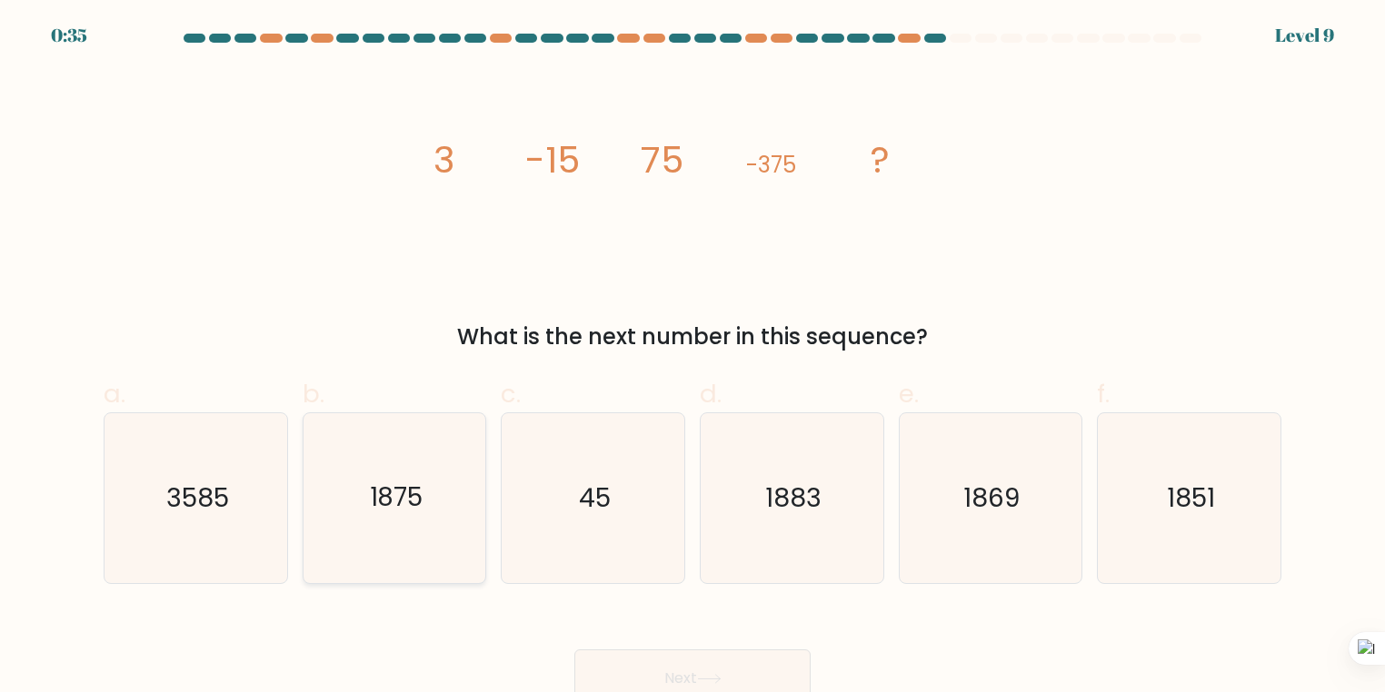
click at [385, 494] on text "1875" at bounding box center [396, 498] width 54 height 35
click at [692, 358] on input "b. 1875" at bounding box center [692, 352] width 1 height 12
radio input "true"
click at [148, 277] on div "image/svg+xml 3 -15 75 -375 ? What is the next number in this sequence?" at bounding box center [692, 211] width 1199 height 284
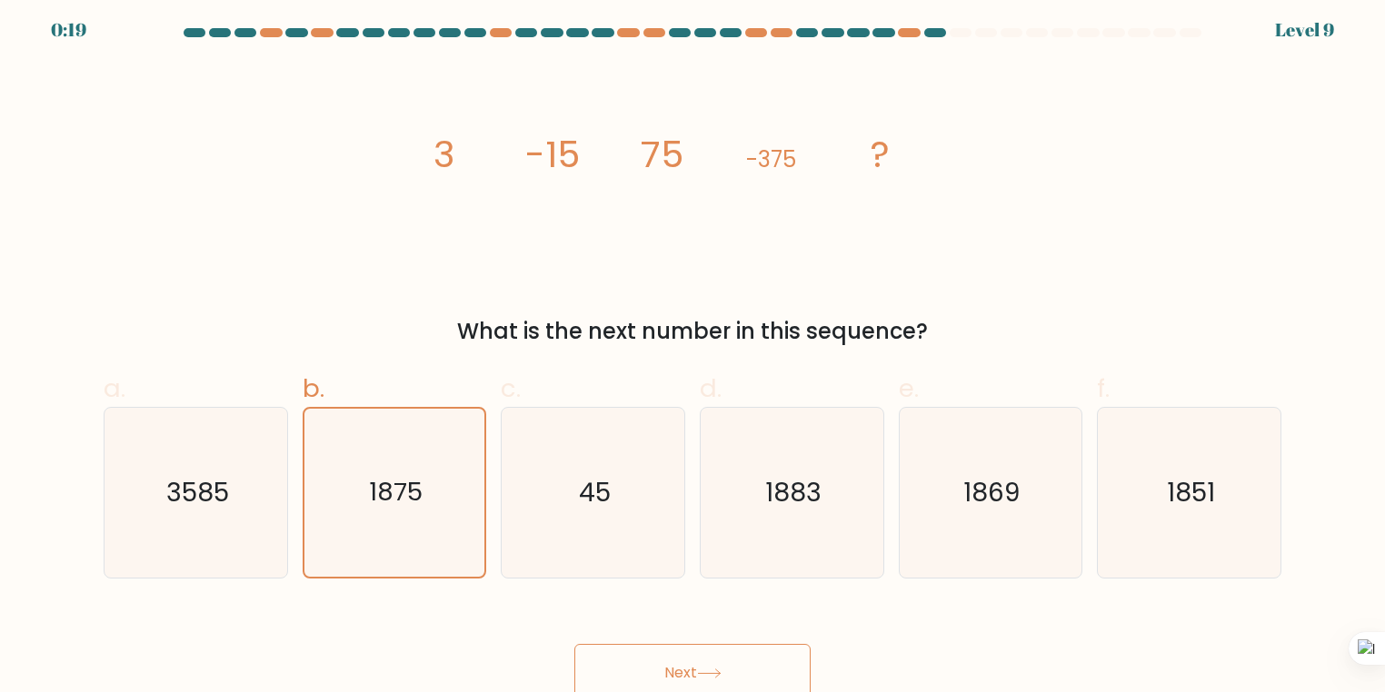
scroll to position [15, 0]
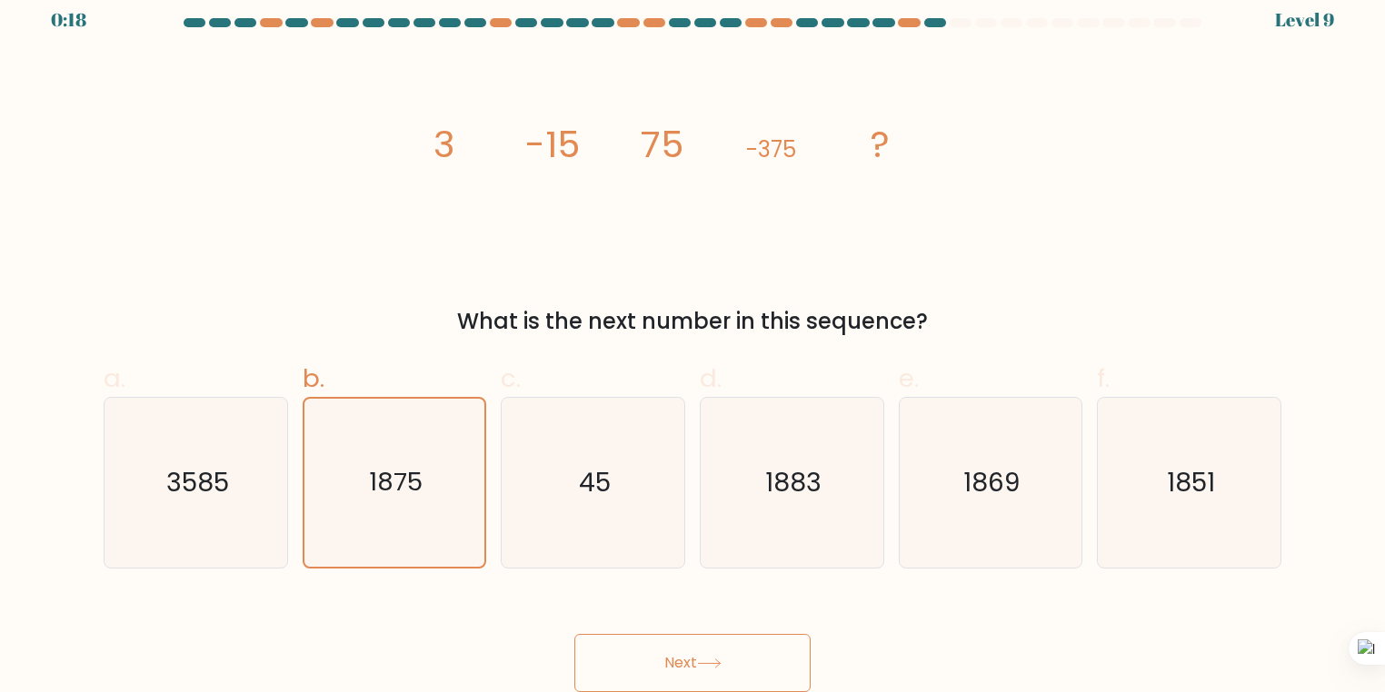
click at [733, 672] on button "Next" at bounding box center [692, 663] width 236 height 58
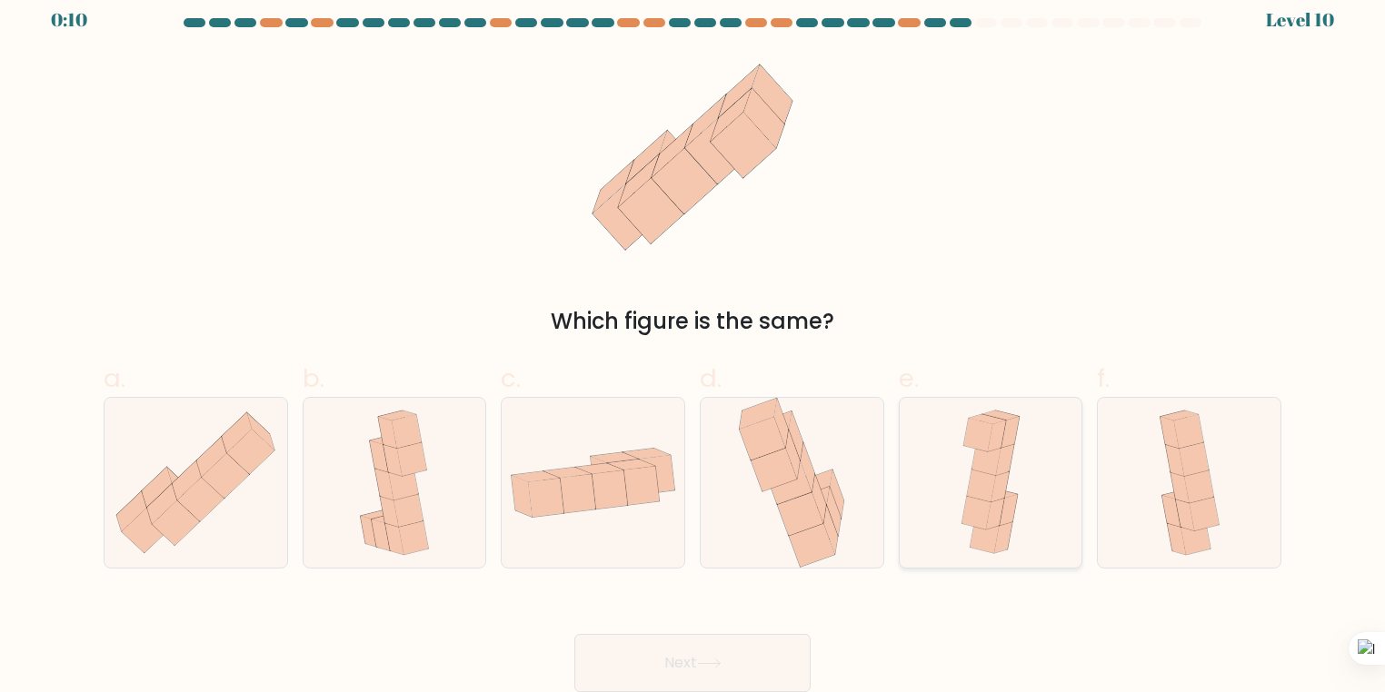
click at [967, 532] on icon at bounding box center [990, 483] width 77 height 170
click at [693, 343] on input "e." at bounding box center [692, 337] width 1 height 12
radio input "true"
click at [756, 661] on button "Next" at bounding box center [692, 663] width 236 height 58
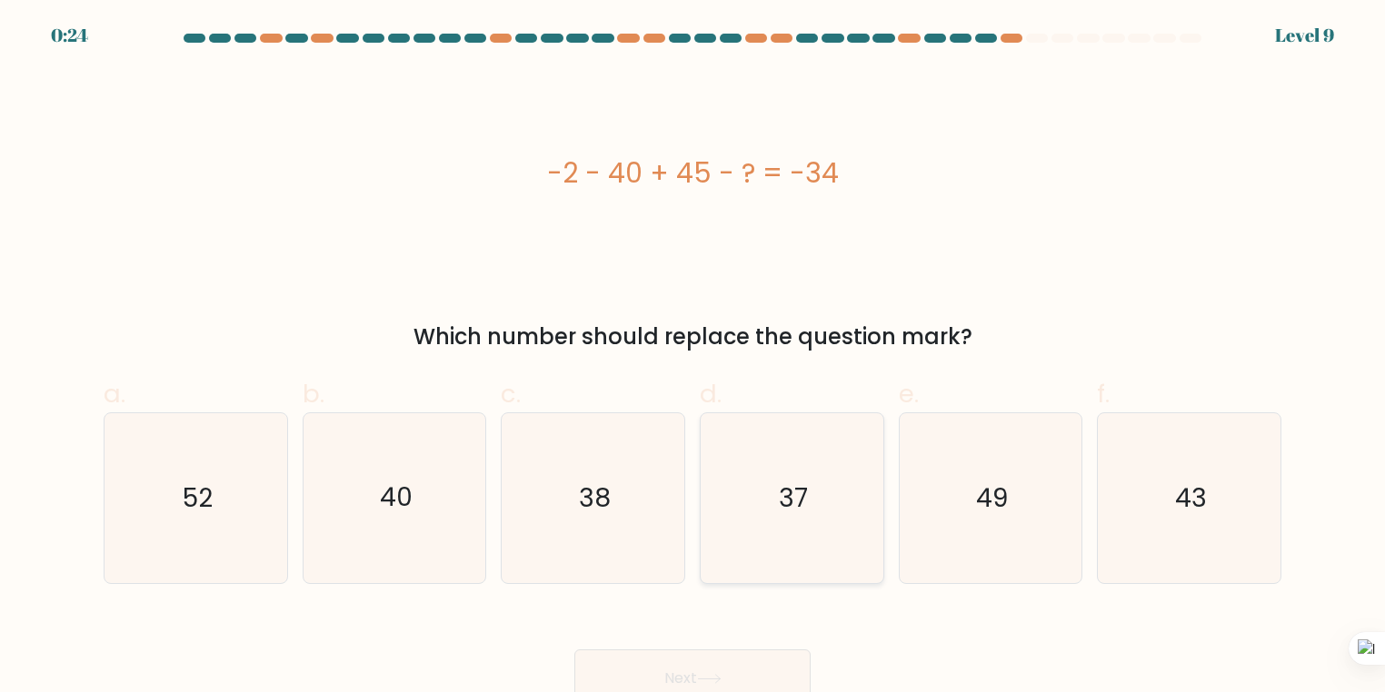
click at [774, 494] on icon "37" at bounding box center [792, 498] width 170 height 170
click at [693, 358] on input "d. 37" at bounding box center [692, 352] width 1 height 12
radio input "true"
click at [723, 669] on button "Next" at bounding box center [692, 679] width 236 height 58
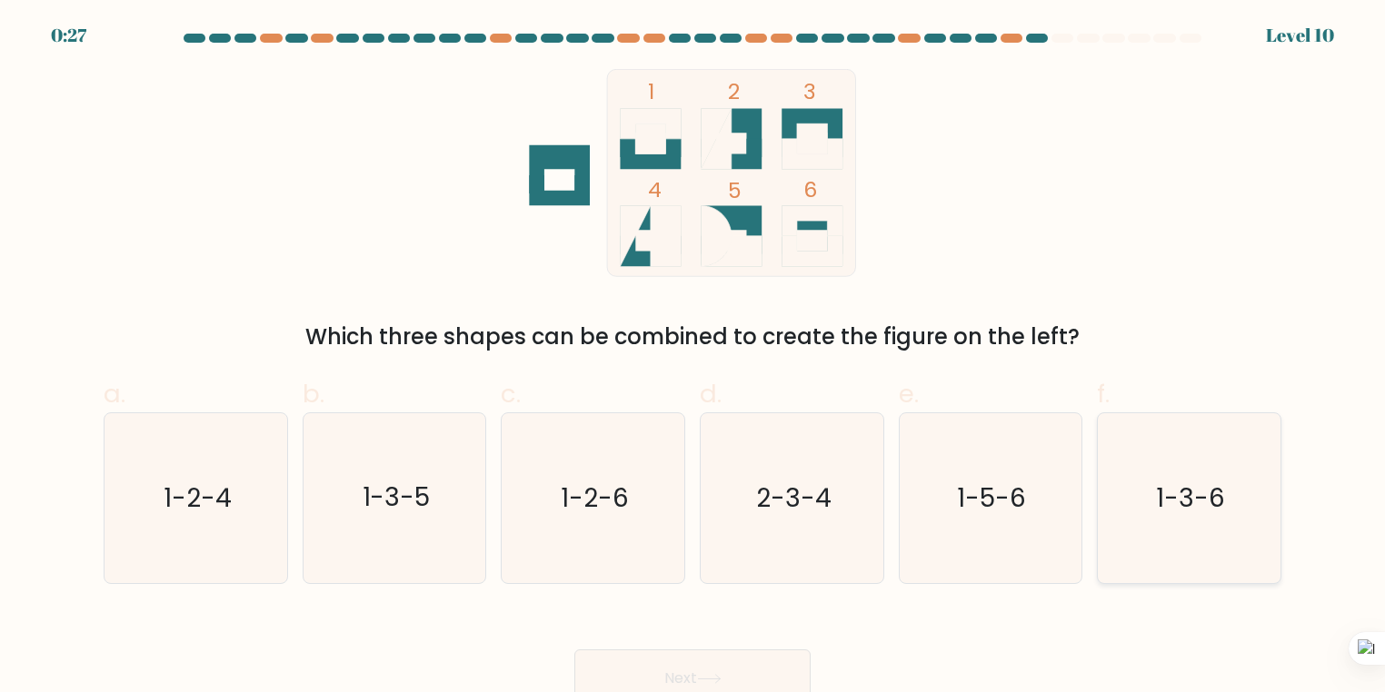
click at [1178, 527] on icon "1-3-6" at bounding box center [1189, 498] width 170 height 170
click at [693, 358] on input "f. 1-3-6" at bounding box center [692, 352] width 1 height 12
radio input "true"
click at [711, 679] on icon at bounding box center [709, 679] width 25 height 10
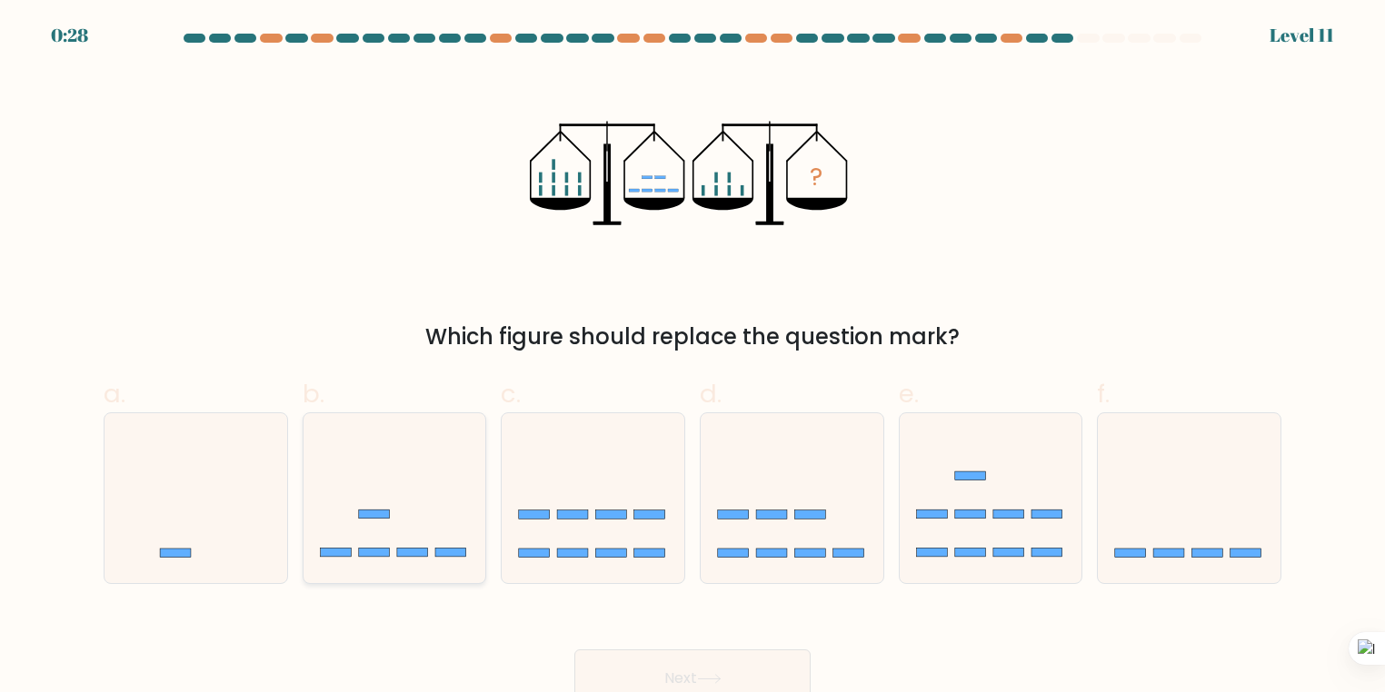
click at [435, 560] on icon at bounding box center [394, 498] width 183 height 151
click at [692, 358] on input "b." at bounding box center [692, 352] width 1 height 12
radio input "true"
click at [731, 674] on button "Next" at bounding box center [692, 679] width 236 height 58
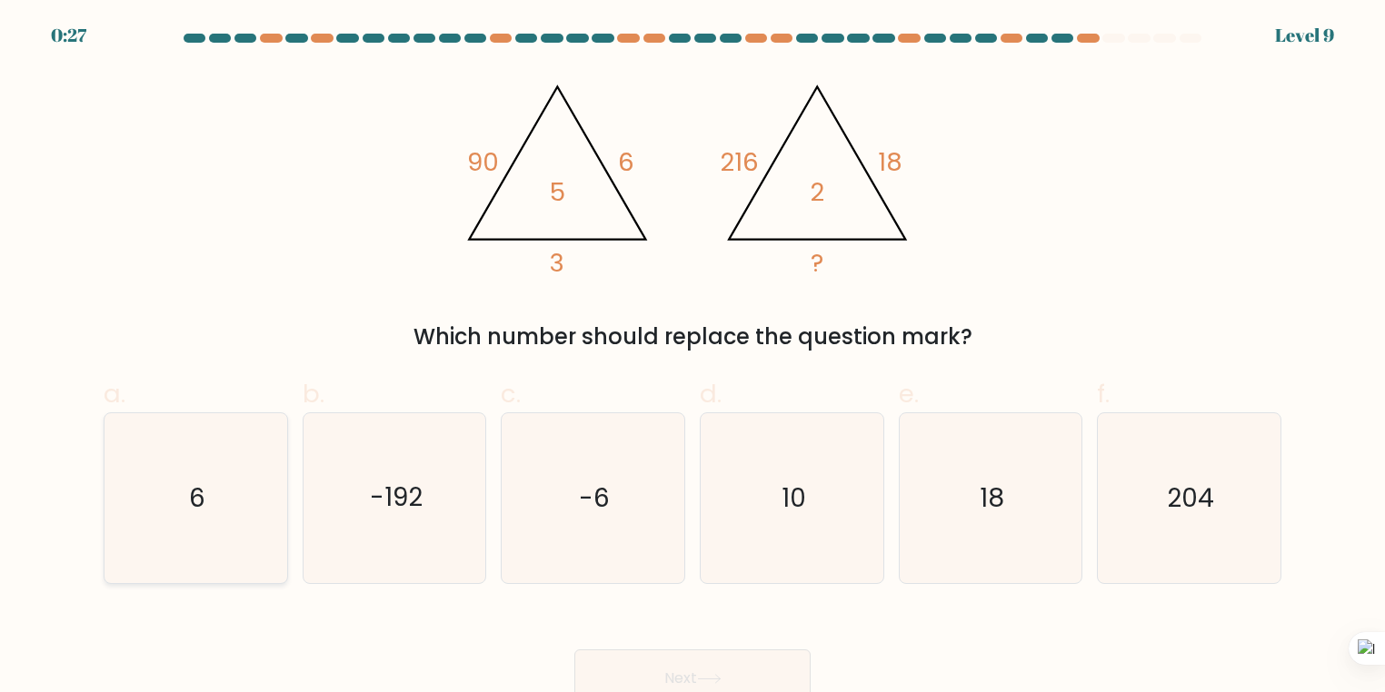
click at [241, 492] on icon "6" at bounding box center [196, 498] width 170 height 170
click at [692, 358] on input "a. 6" at bounding box center [692, 352] width 1 height 12
radio input "true"
click at [734, 659] on button "Next" at bounding box center [692, 679] width 236 height 58
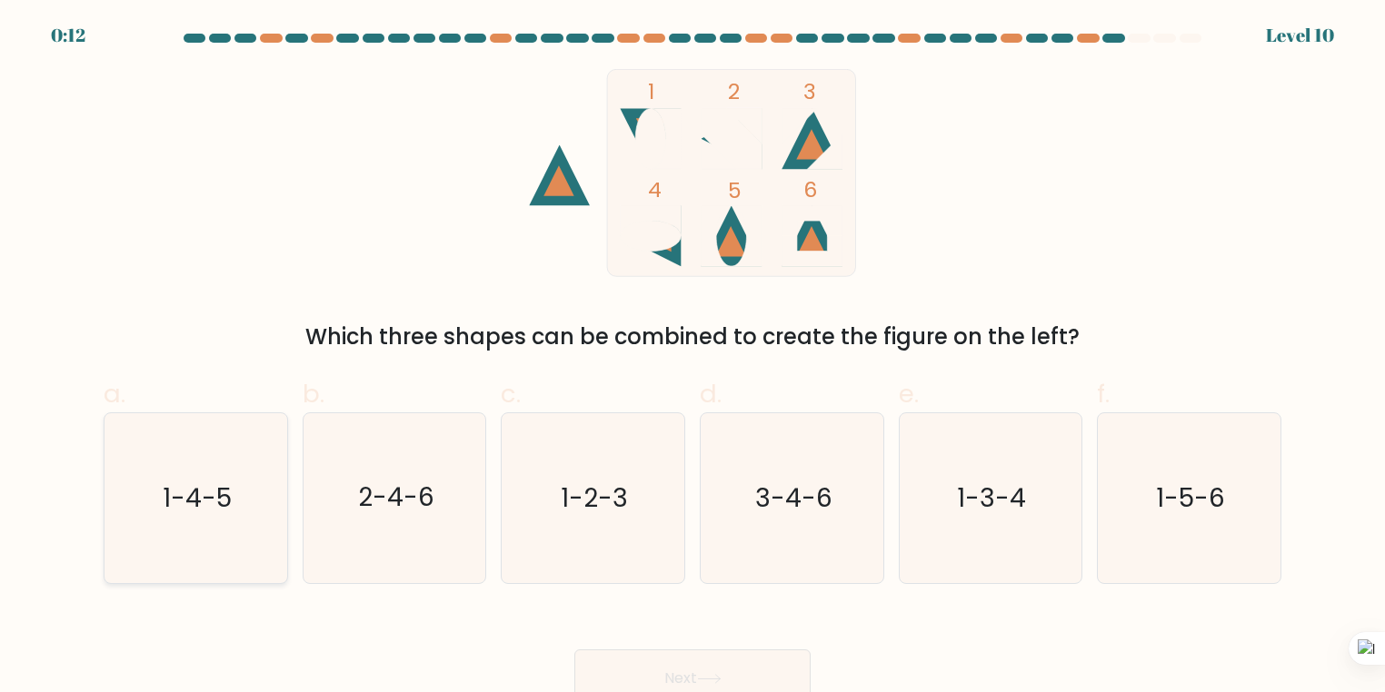
click at [196, 483] on text "1-4-5" at bounding box center [197, 498] width 69 height 35
click at [692, 358] on input "a. 1-4-5" at bounding box center [692, 352] width 1 height 12
radio input "true"
click at [691, 676] on button "Next" at bounding box center [692, 679] width 236 height 58
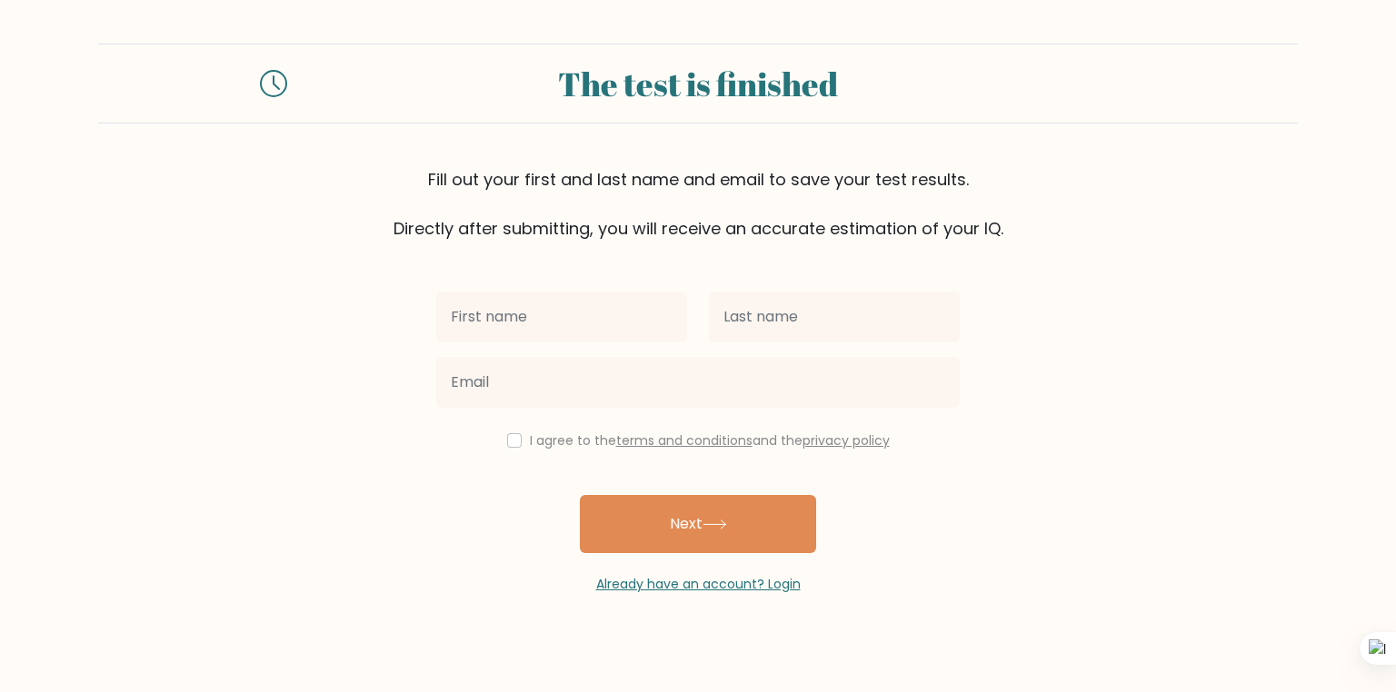
click at [1118, 469] on form "The test is finished Fill out your first and last name and email to save your t…" at bounding box center [698, 319] width 1396 height 551
click at [1119, 458] on form "The test is finished Fill out your first and last name and email to save your t…" at bounding box center [698, 319] width 1396 height 551
